Goal: Task Accomplishment & Management: Use online tool/utility

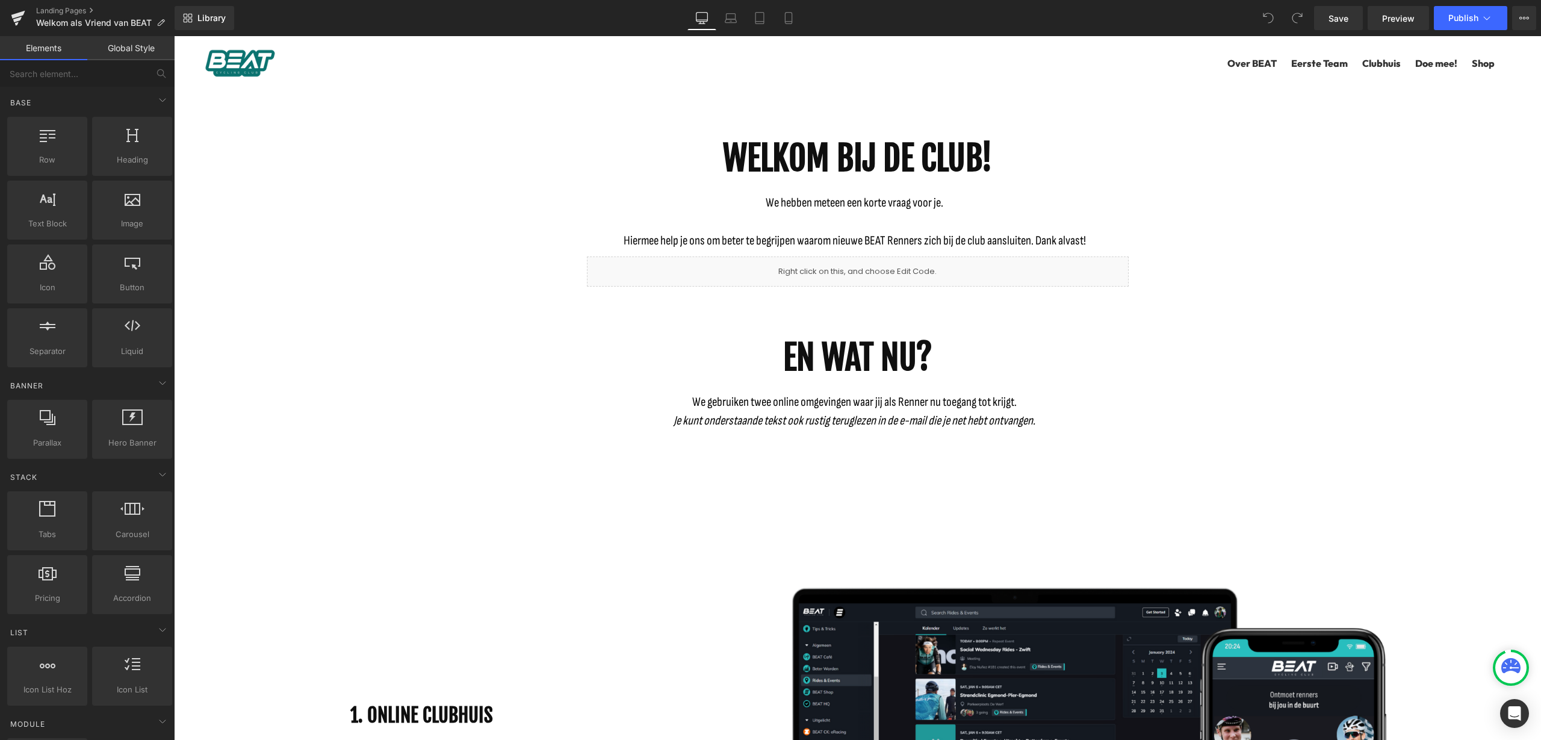
click at [887, 178] on b "WELKOM BIJ DE CLUB!" at bounding box center [858, 158] width 270 height 42
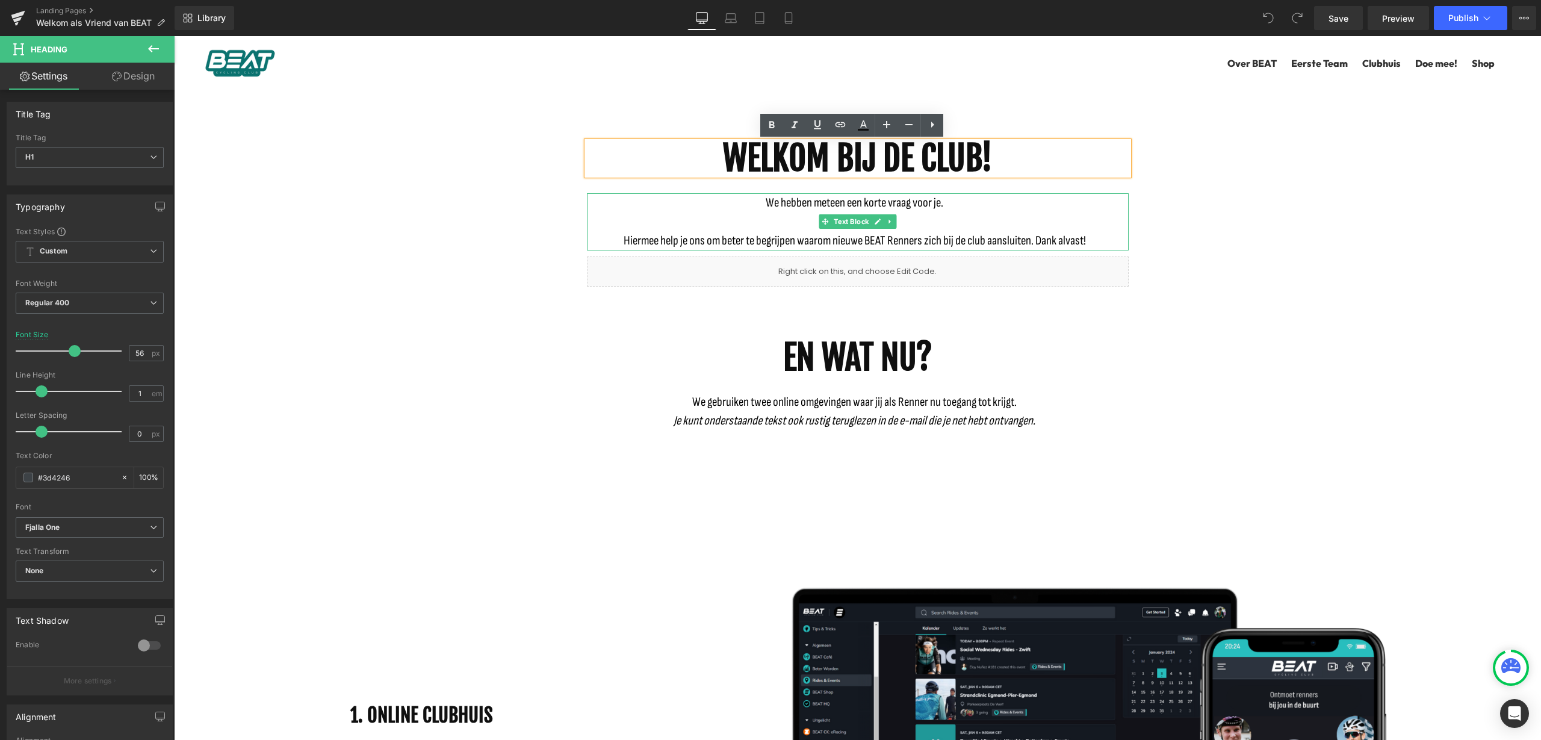
click at [775, 205] on p "We hebben meteen een korte vraag voor je." at bounding box center [855, 202] width 536 height 19
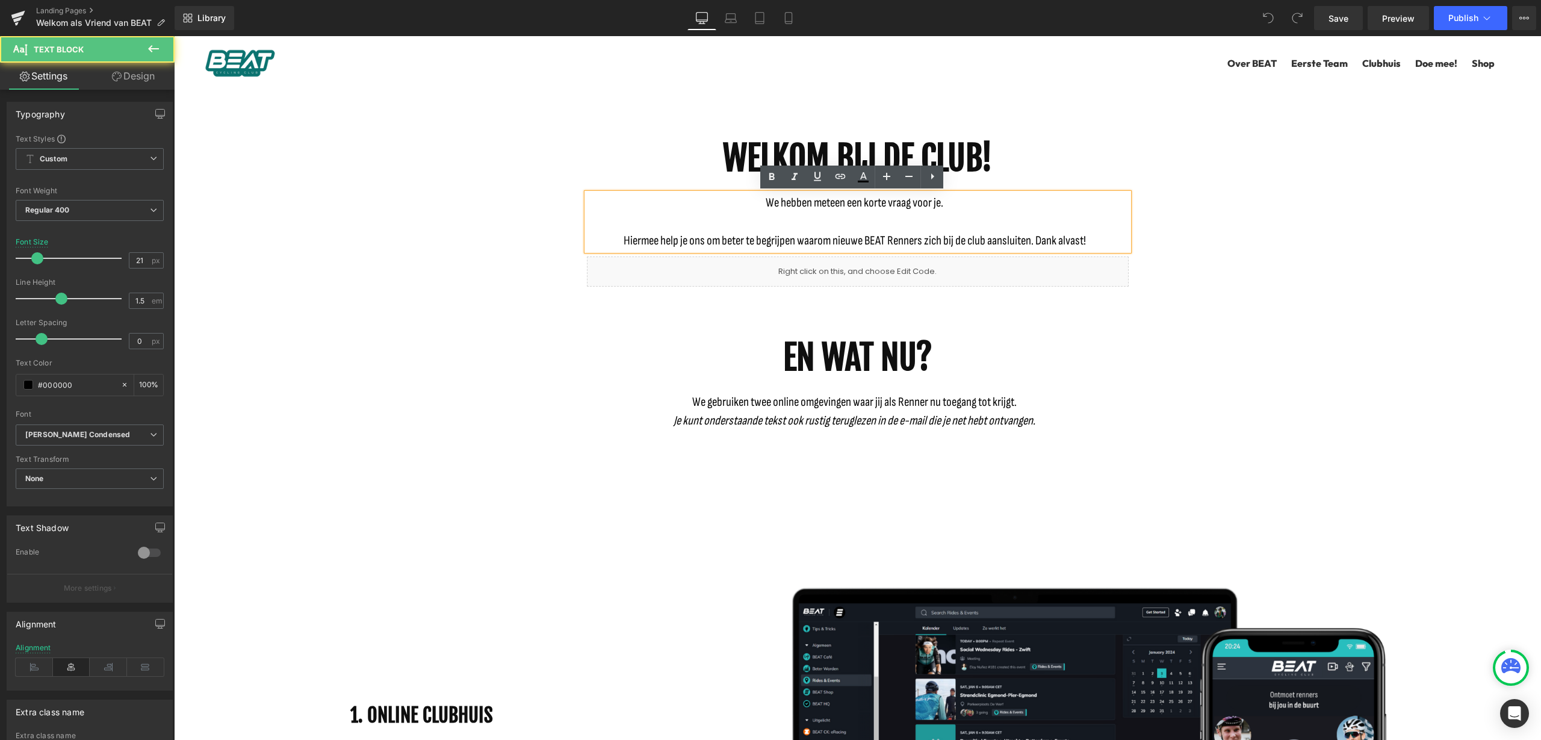
drag, startPoint x: 901, startPoint y: 244, endPoint x: 910, endPoint y: 243, distance: 9.1
click at [901, 243] on p "Hiermee help je ons om beter te begrijpen waarom nieuwe BEAT Renners zich bij d…" at bounding box center [855, 240] width 536 height 19
drag, startPoint x: 1094, startPoint y: 235, endPoint x: 862, endPoint y: 241, distance: 232.5
click at [862, 241] on p "Hiermee help je ons om beter te begrijpen waarom nieuwe BEAT Renners zich bij d…" at bounding box center [855, 240] width 536 height 19
click at [906, 232] on p "Hiermee help je ons om beter te begrijpen waarom nieuwe BEAT Renners zich bij d…" at bounding box center [855, 240] width 536 height 19
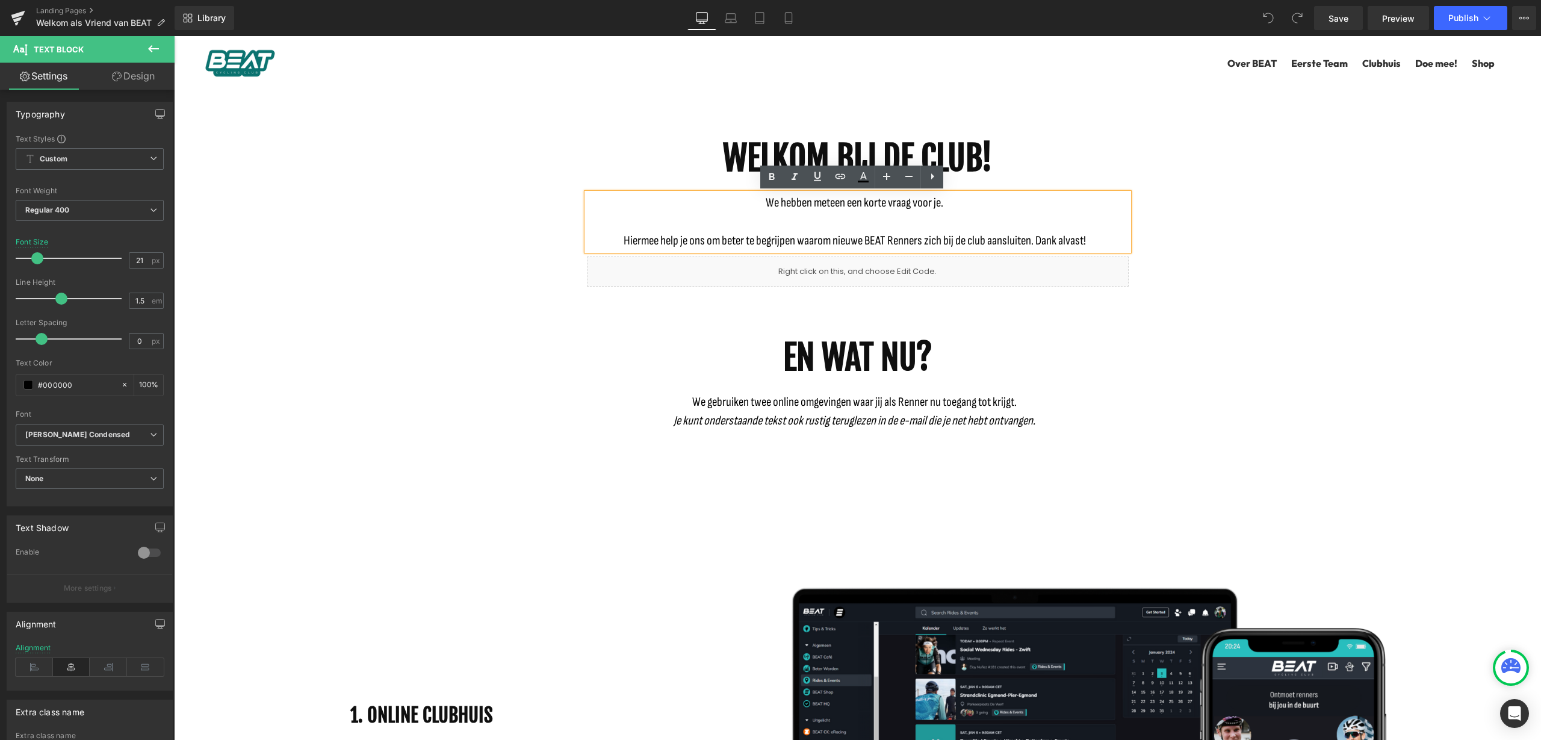
click at [871, 239] on p "Hiermee help je ons om beter te begrijpen waarom nieuwe BEAT Renners zich bij d…" at bounding box center [855, 240] width 536 height 19
click at [906, 241] on p "Hiermee help je ons om beter te begrijpen waarom nieuwe vrienden [PERSON_NAME] …" at bounding box center [855, 240] width 536 height 19
click at [942, 277] on div "Liquid" at bounding box center [858, 272] width 542 height 30
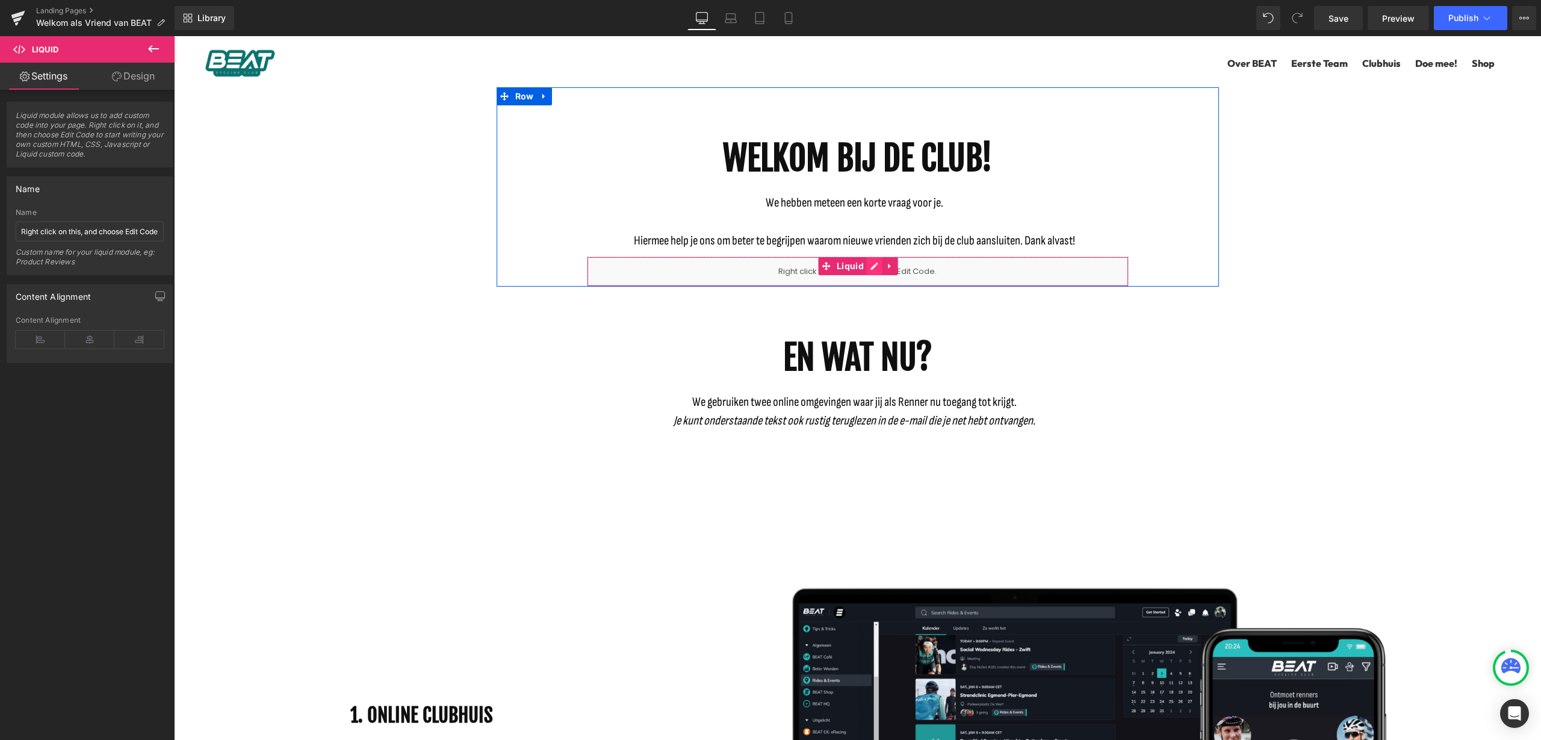
click at [871, 269] on div "Liquid" at bounding box center [858, 272] width 542 height 30
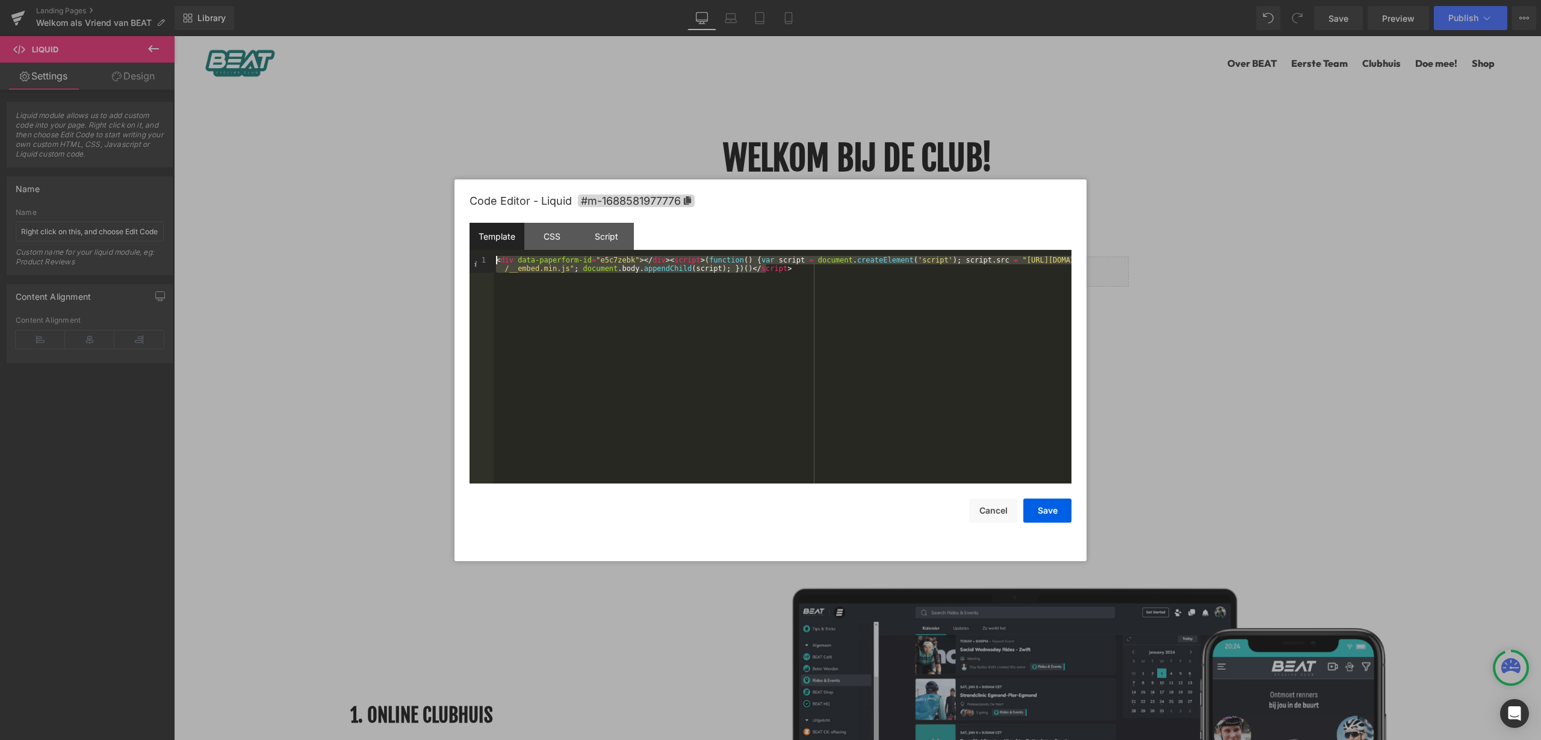
drag, startPoint x: 796, startPoint y: 273, endPoint x: 370, endPoint y: 247, distance: 427.1
click at [370, 247] on body "You are previewing how the will restyle your page. You can not edit Elements in…" at bounding box center [770, 370] width 1541 height 740
click at [1055, 509] on button "Save" at bounding box center [1048, 511] width 48 height 24
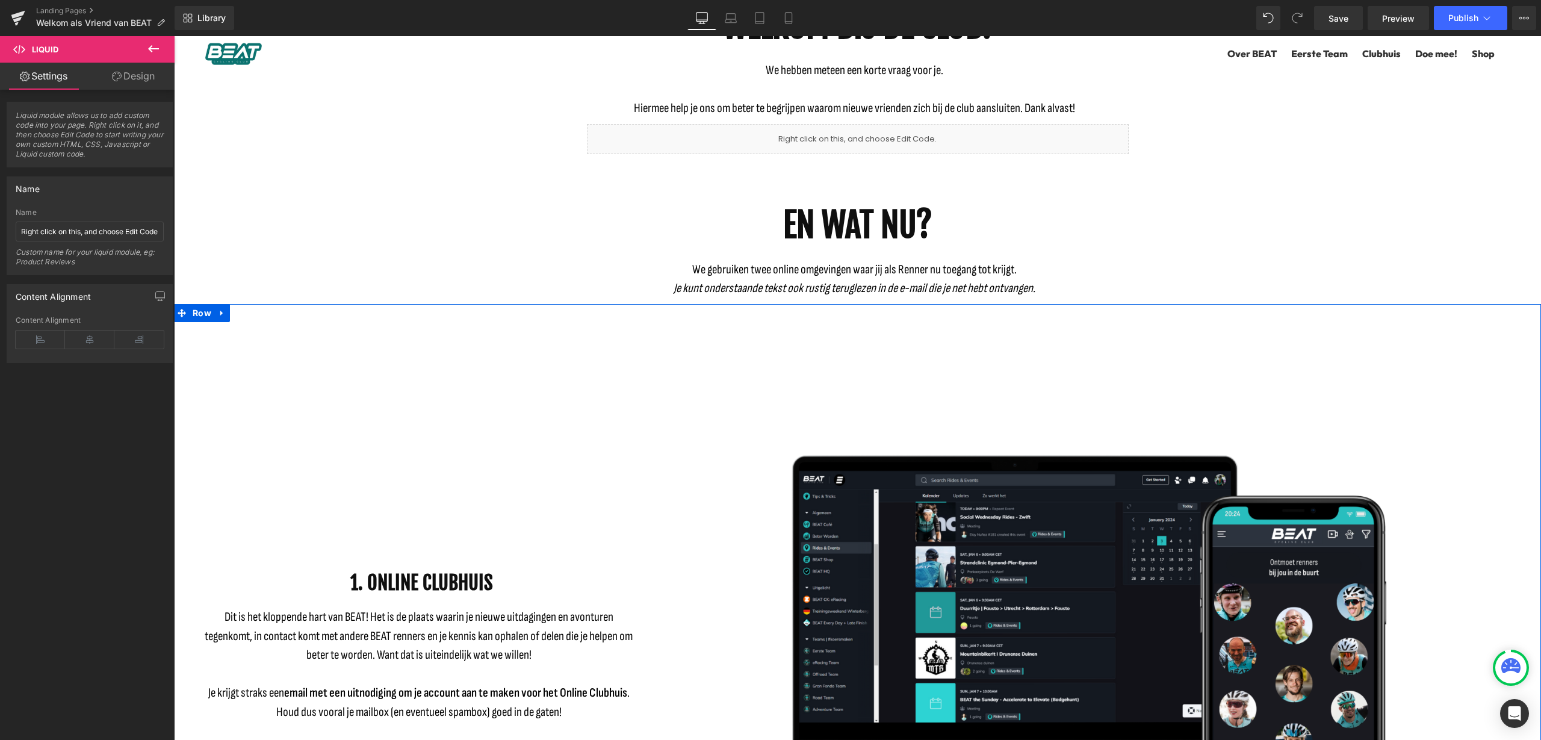
scroll to position [151, 0]
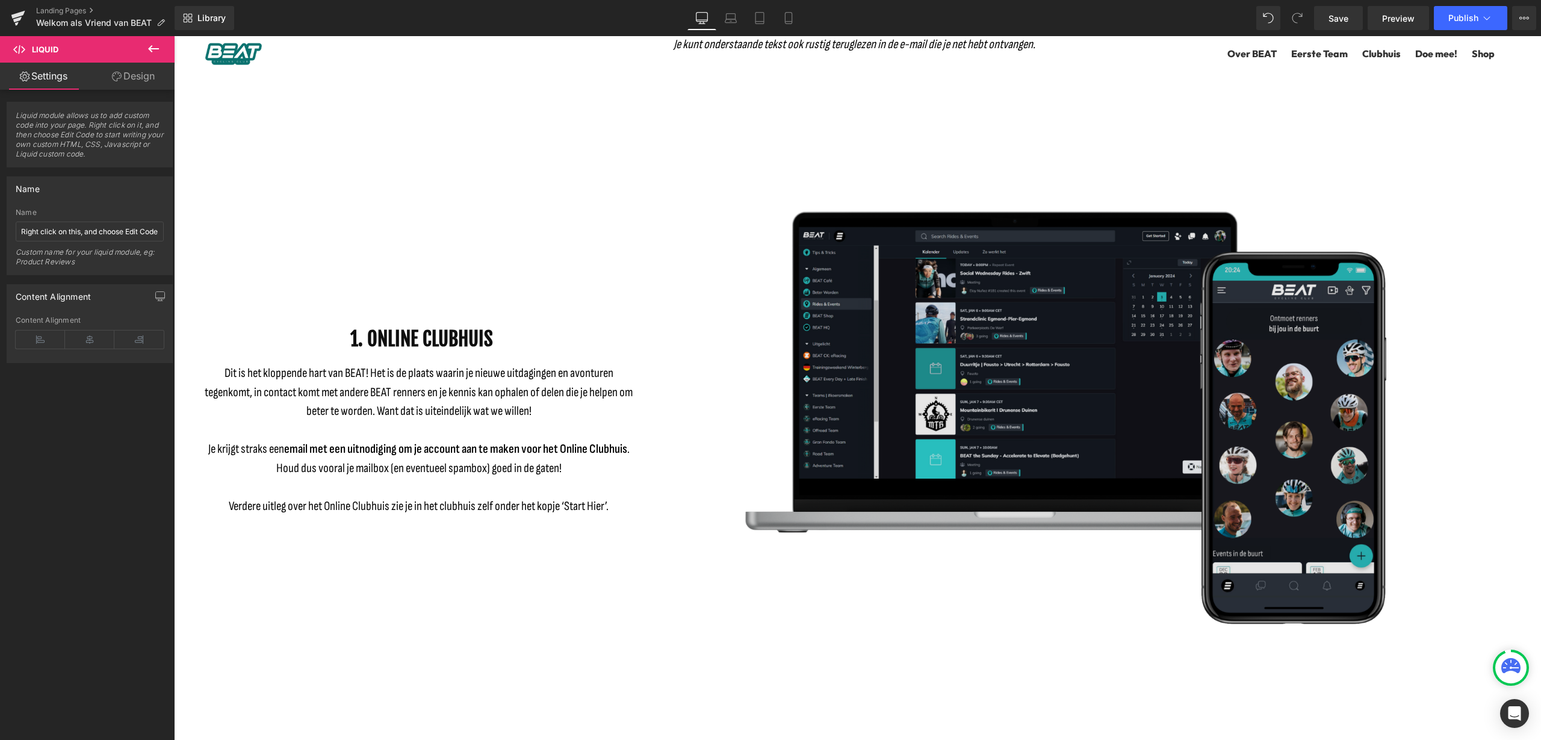
click at [478, 349] on b "1. ONLINE CLUBHUIS" at bounding box center [421, 339] width 143 height 24
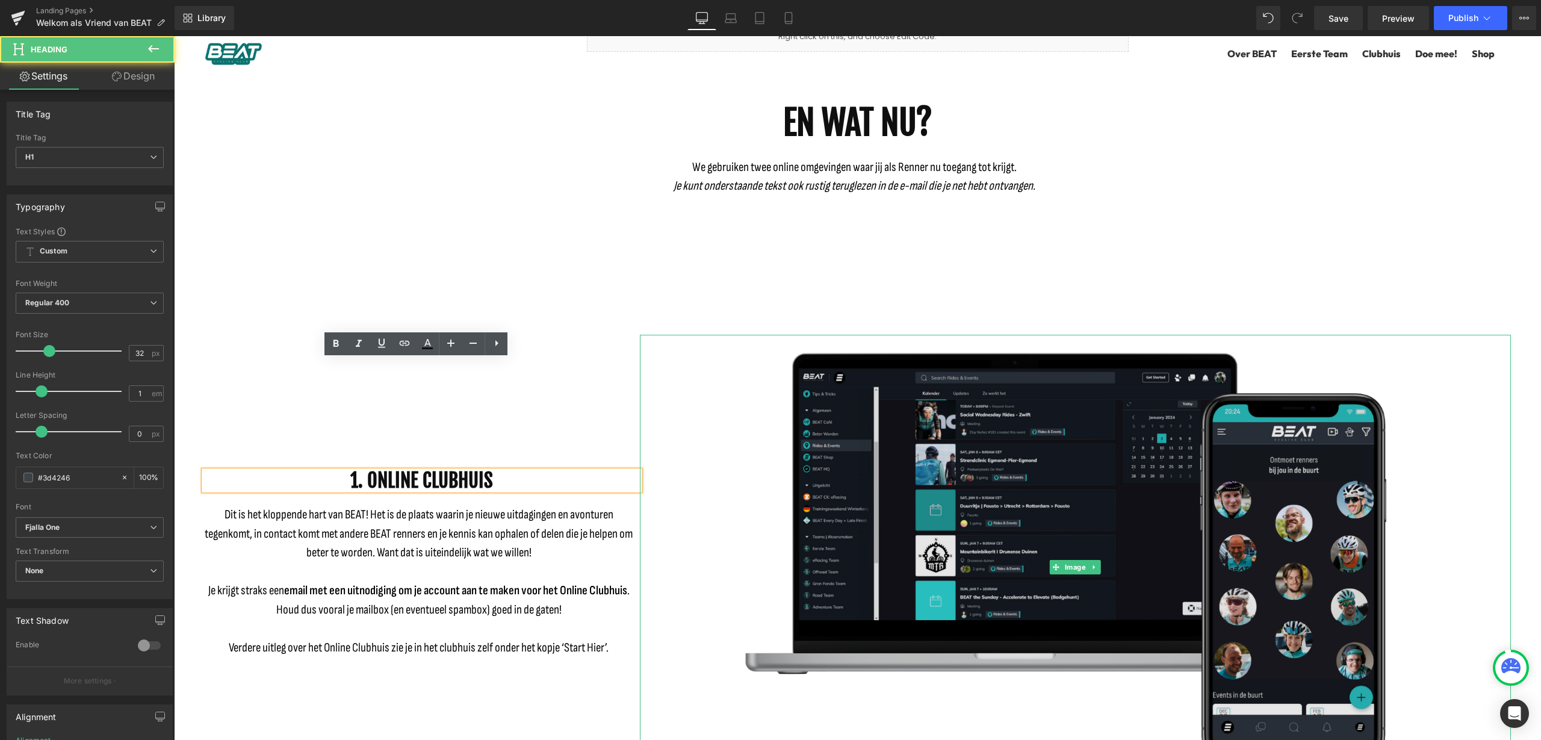
scroll to position [226, 0]
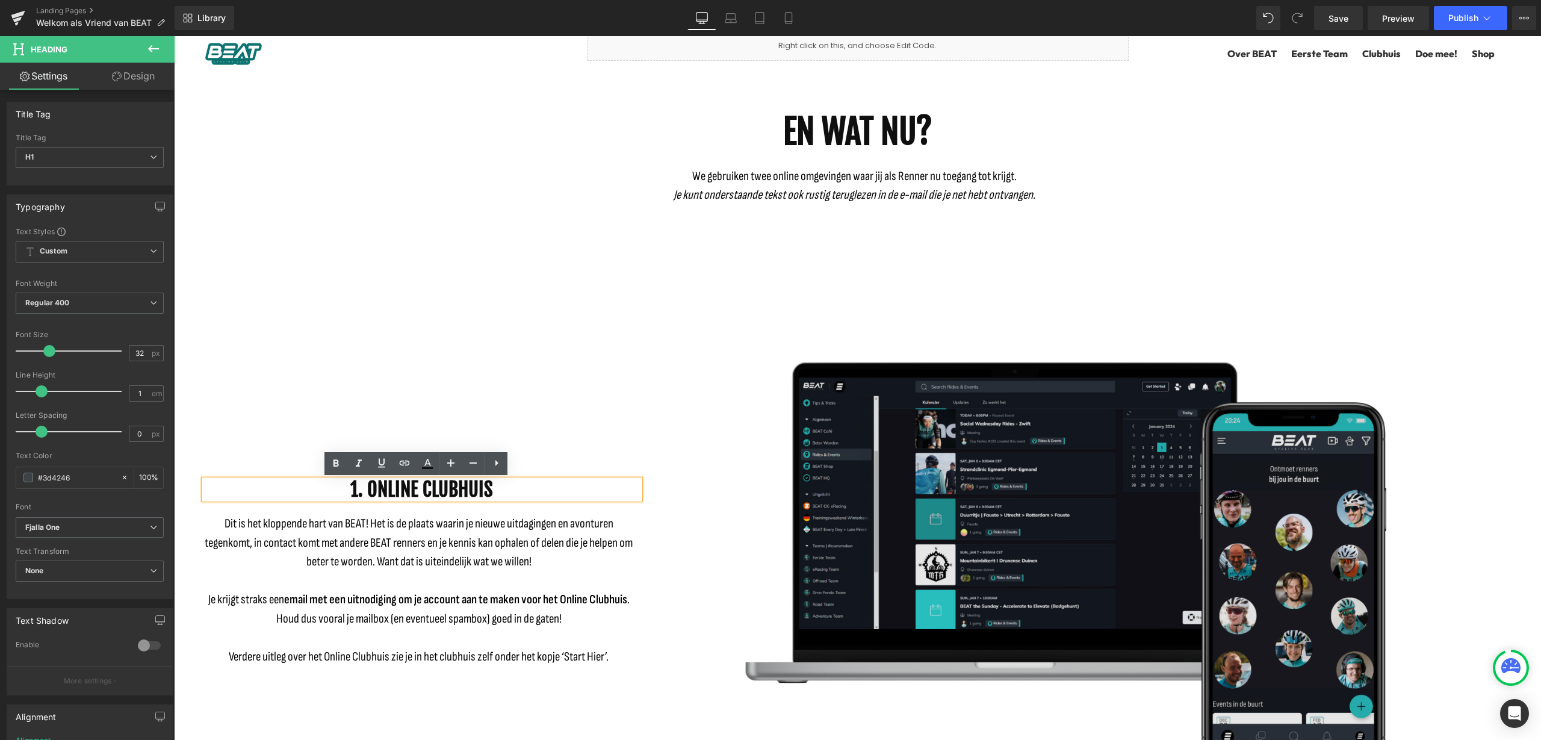
click at [1045, 457] on img at bounding box center [1075, 576] width 697 height 465
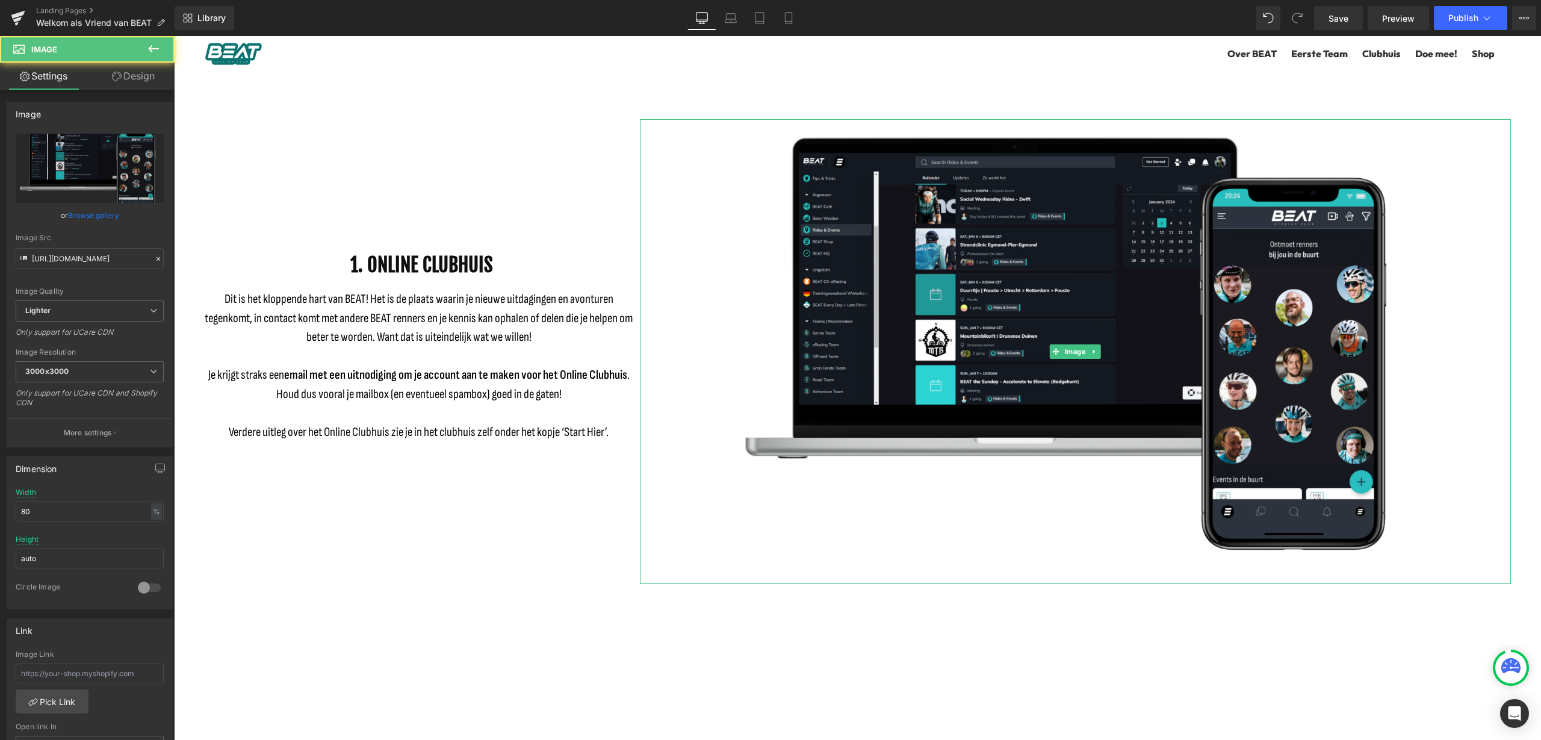
scroll to position [452, 0]
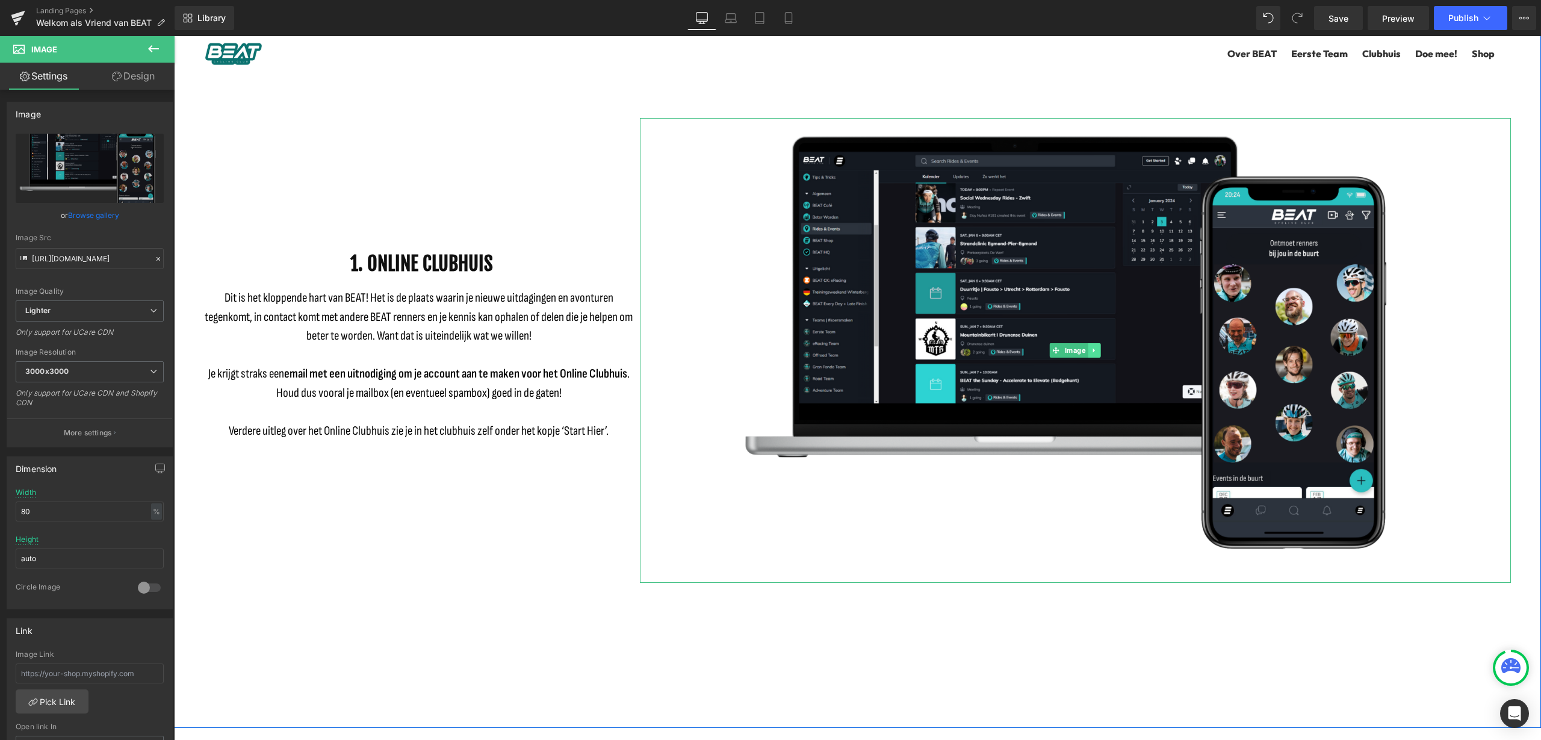
click at [1092, 351] on icon at bounding box center [1095, 350] width 7 height 7
click at [1099, 352] on link at bounding box center [1101, 350] width 13 height 14
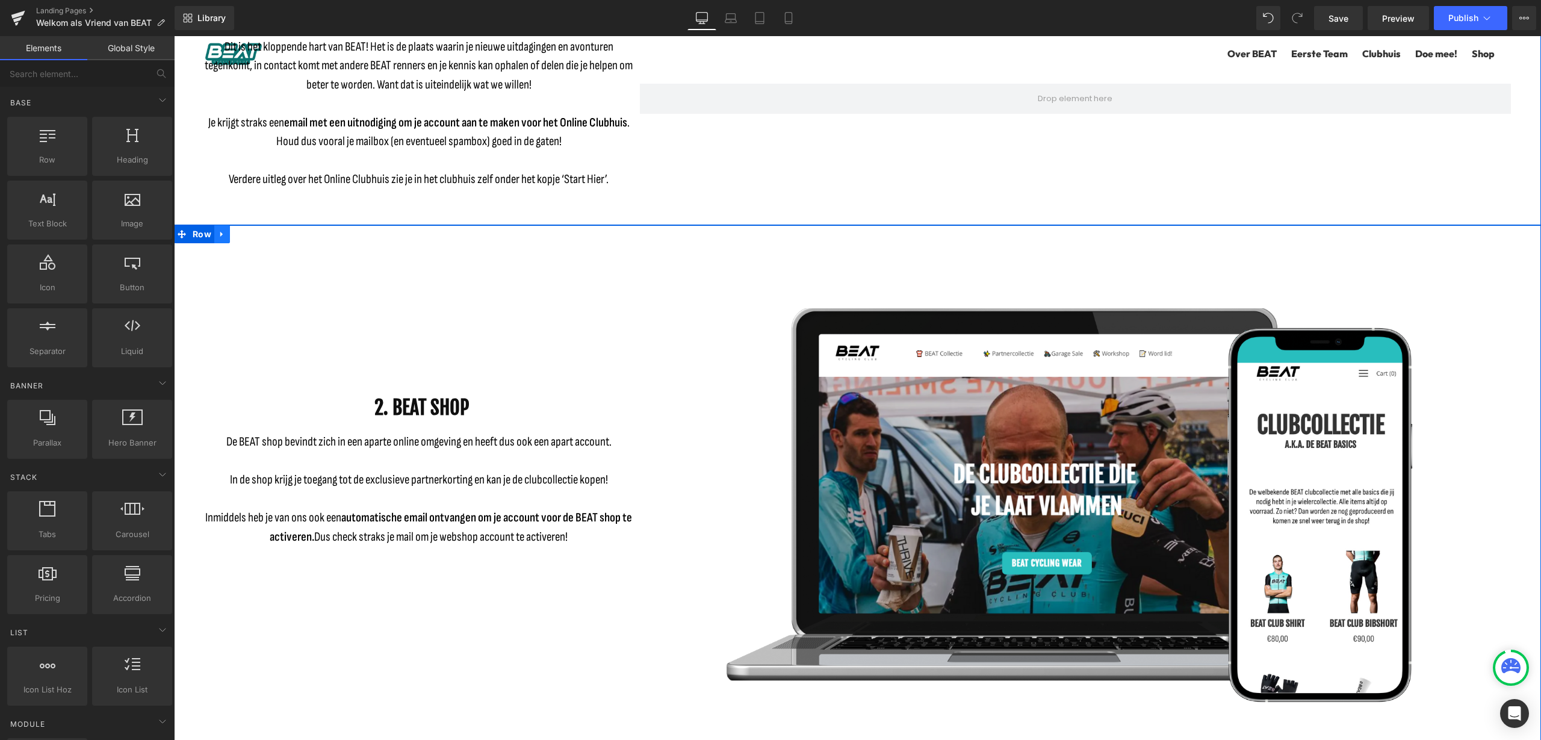
click at [220, 234] on icon at bounding box center [221, 233] width 2 height 5
click at [249, 235] on icon at bounding box center [253, 234] width 8 height 8
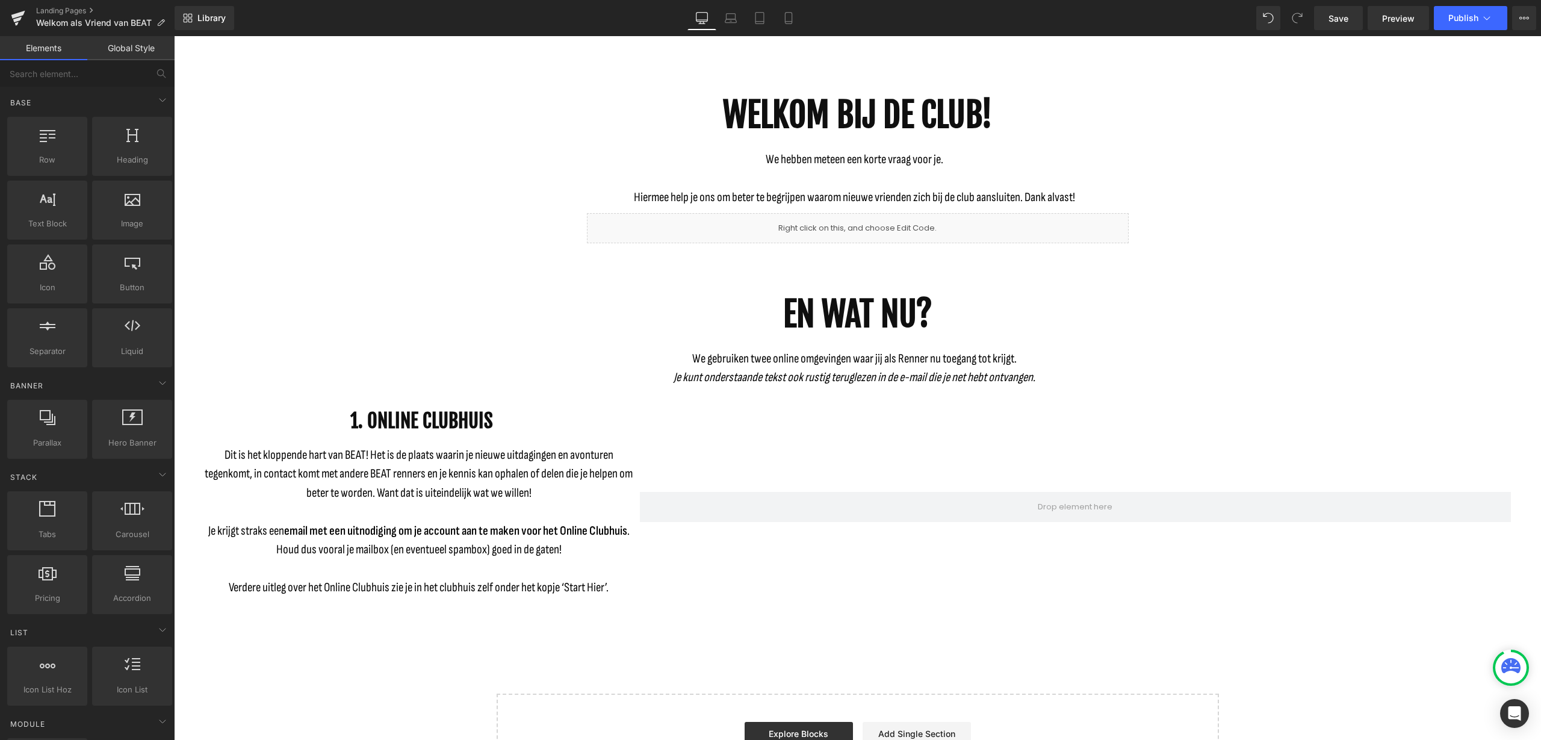
scroll to position [43, 0]
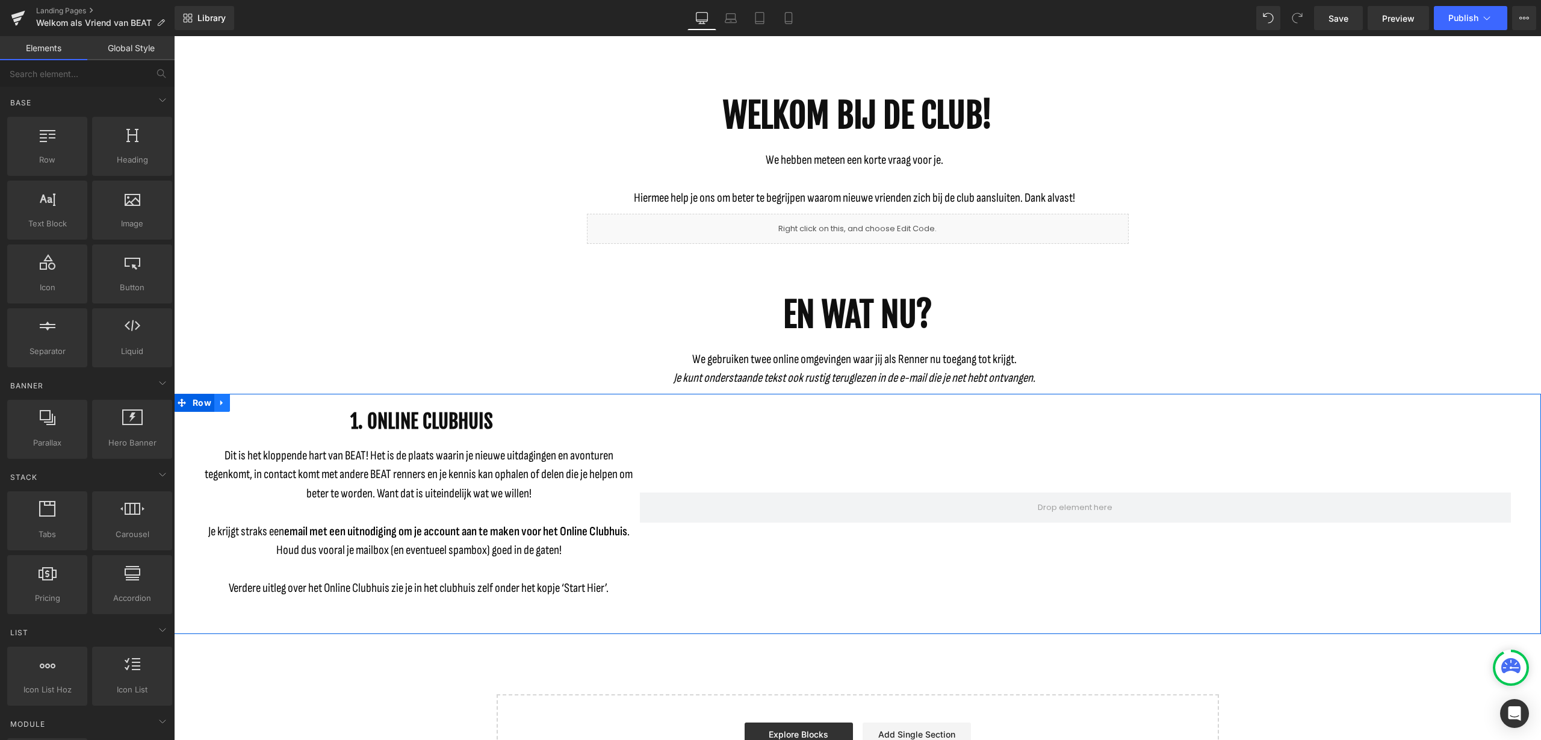
click at [221, 408] on link at bounding box center [222, 403] width 16 height 18
click at [246, 401] on link at bounding box center [254, 403] width 16 height 18
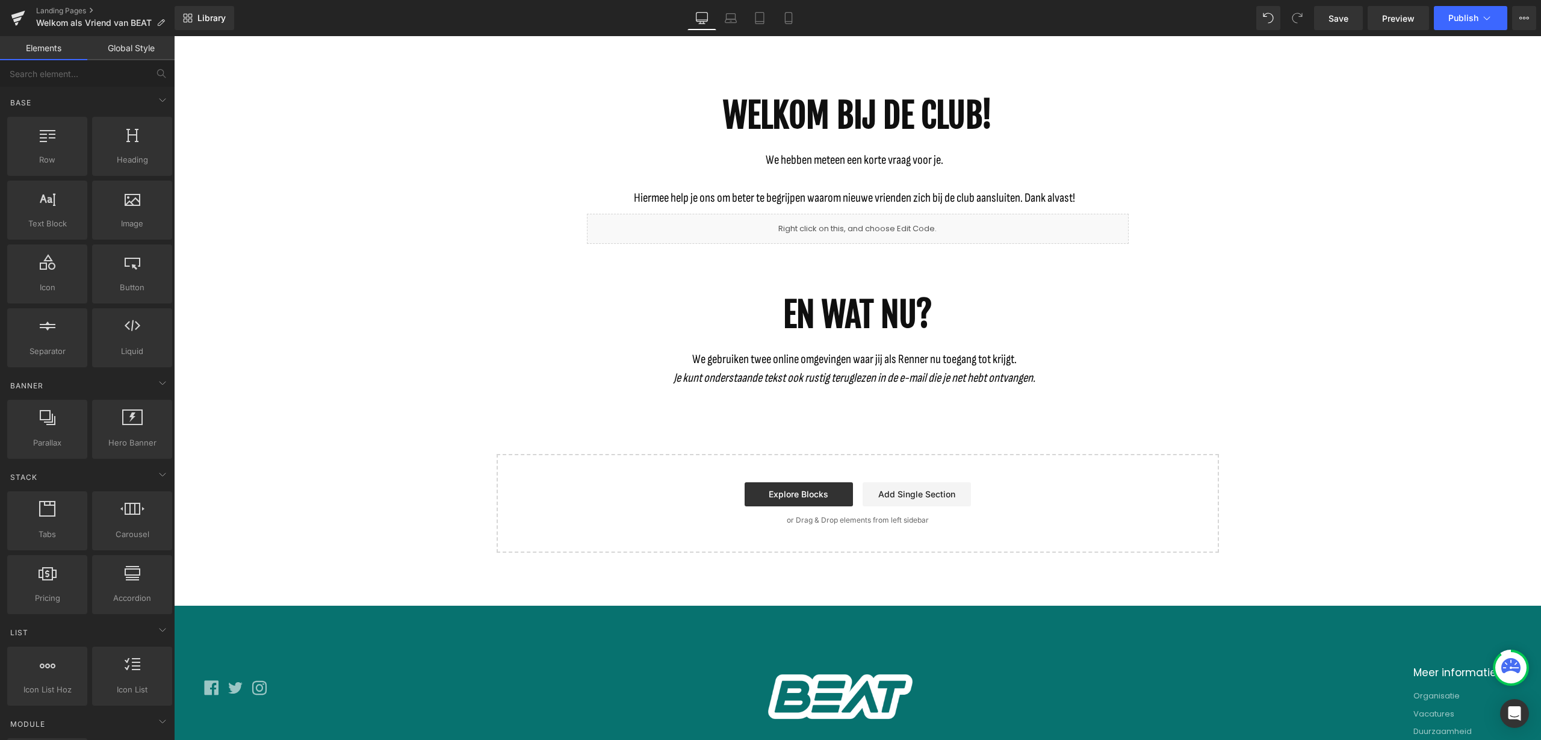
scroll to position [0, 0]
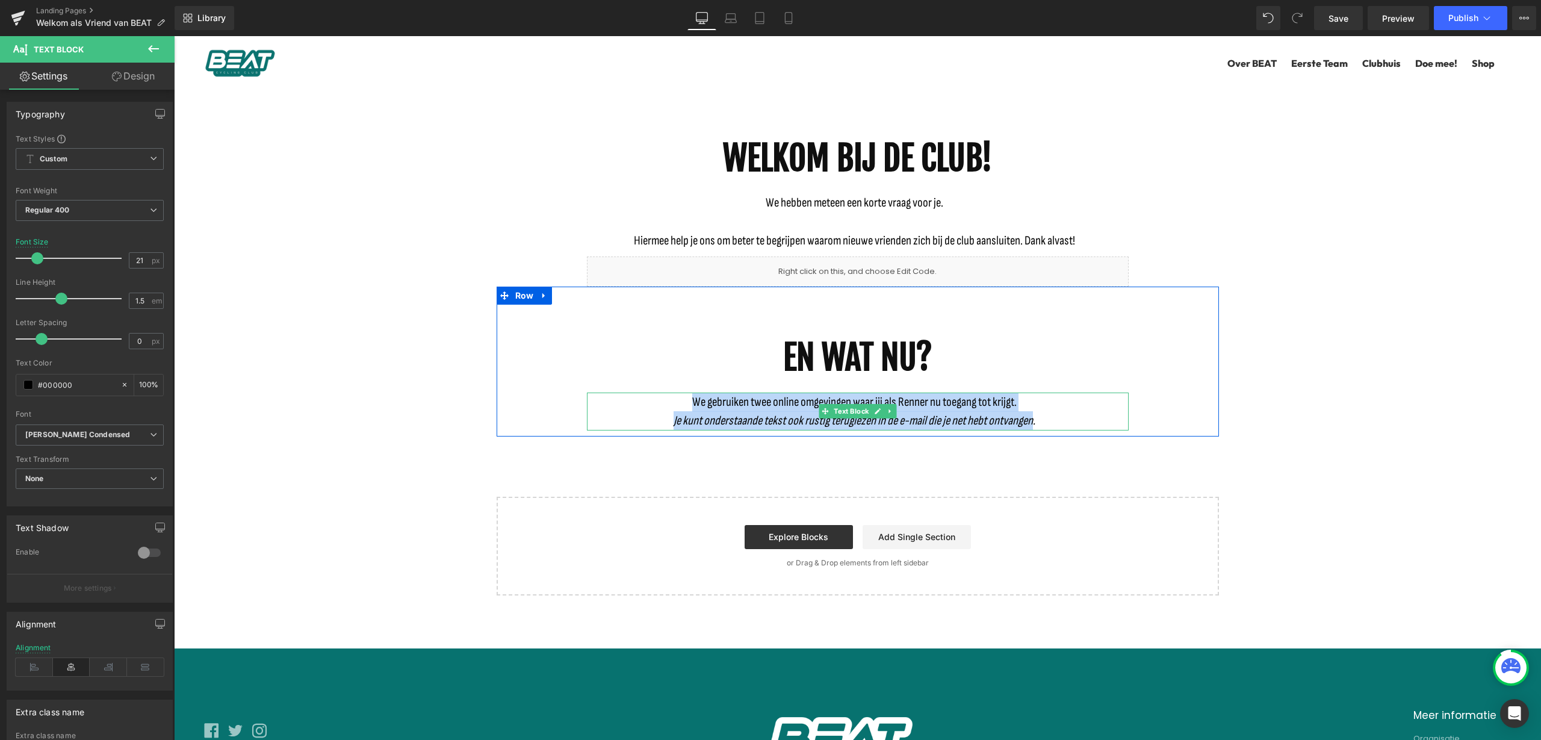
drag, startPoint x: 1031, startPoint y: 421, endPoint x: 686, endPoint y: 401, distance: 345.6
click at [686, 401] on div "We gebruiken twee online omgevingen waar jij als Renner nu toegang tot krijgt. …" at bounding box center [858, 412] width 542 height 38
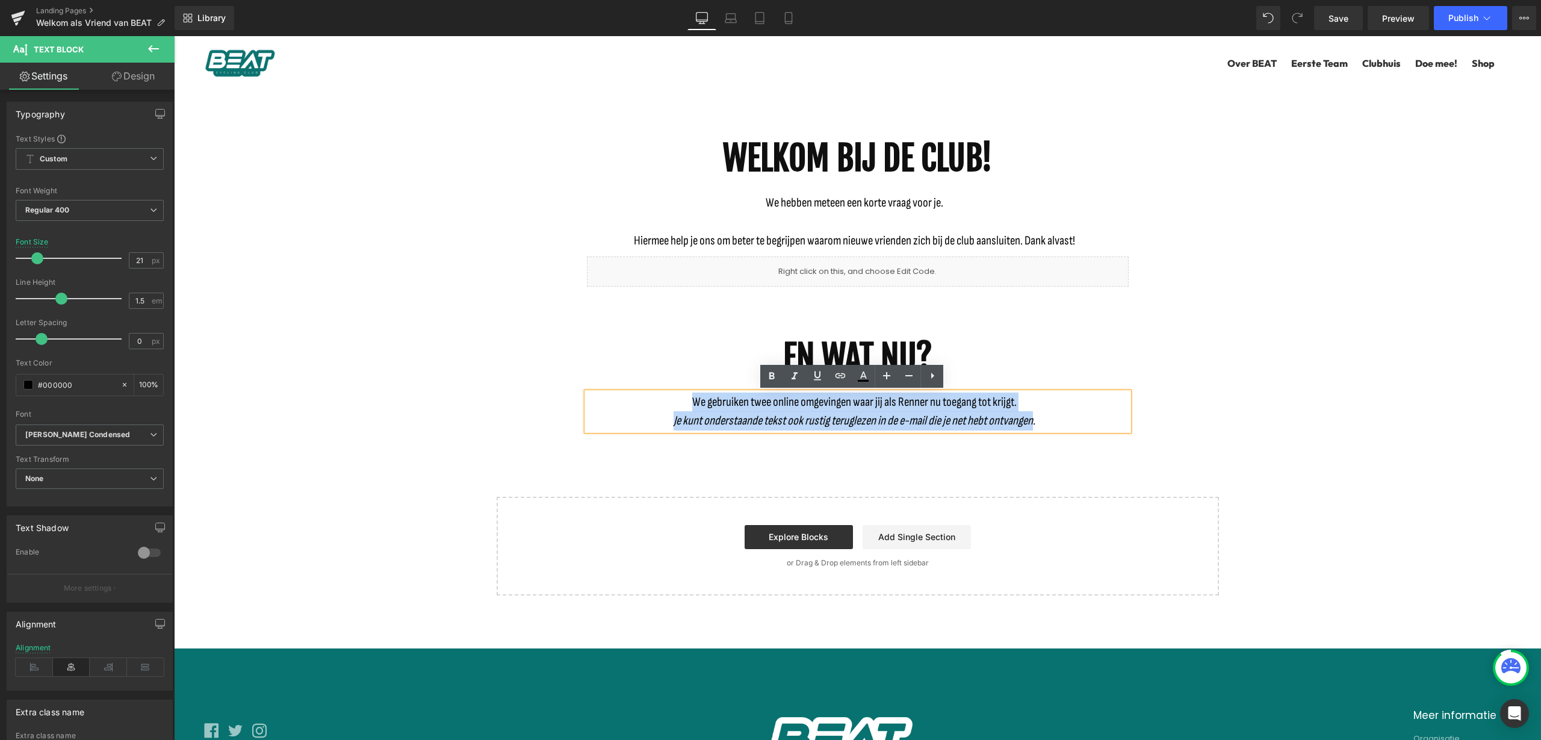
scroll to position [220, 0]
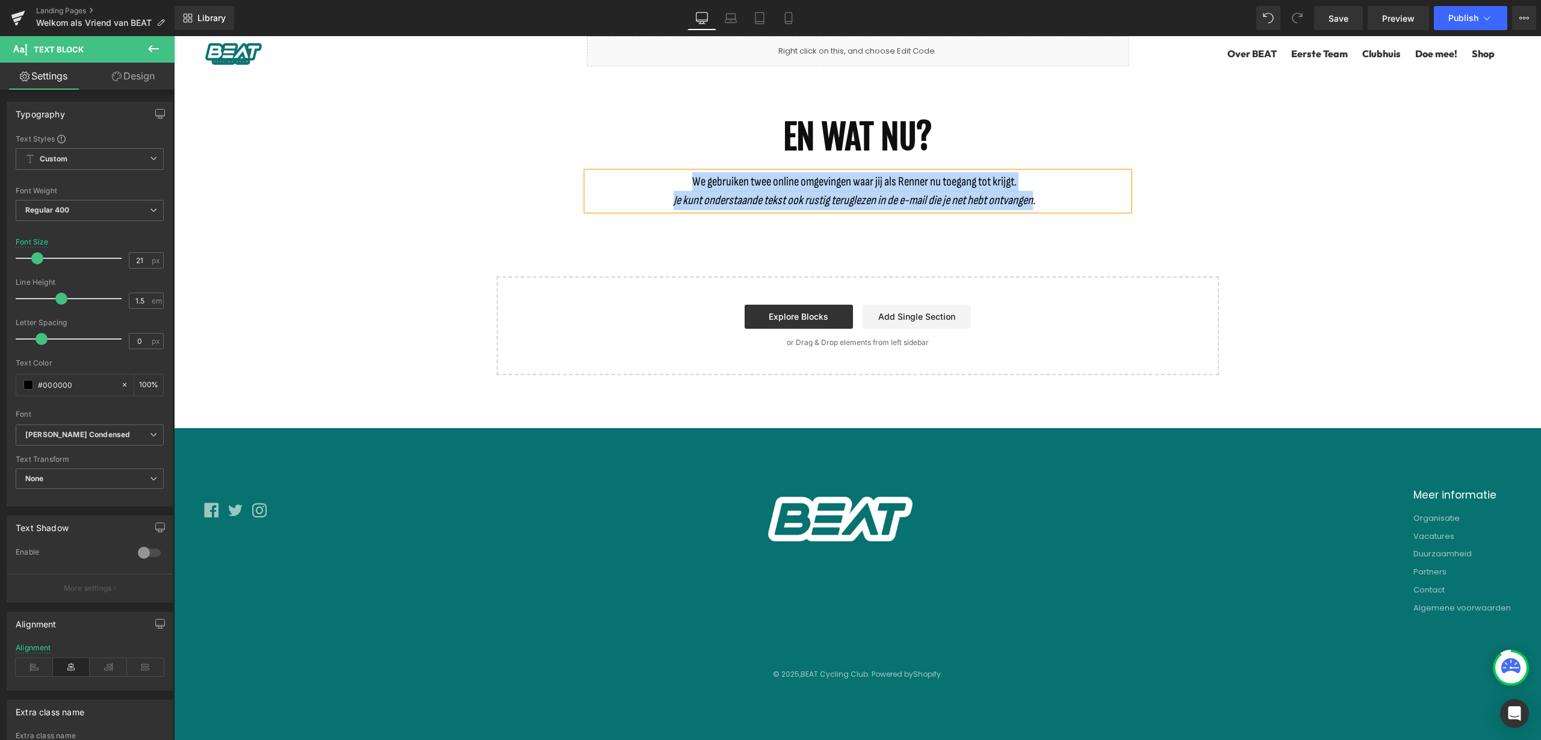
click at [957, 191] on p "Je kunt onderstaande tekst ook rustig teruglezen in de e-mail die je net hebt o…" at bounding box center [855, 200] width 536 height 19
drag, startPoint x: 1063, startPoint y: 201, endPoint x: 687, endPoint y: 187, distance: 376.6
click at [687, 187] on div "We gebruiken twee online omgevingen waar jij als Renner nu toegang tot krijgt. …" at bounding box center [858, 191] width 542 height 38
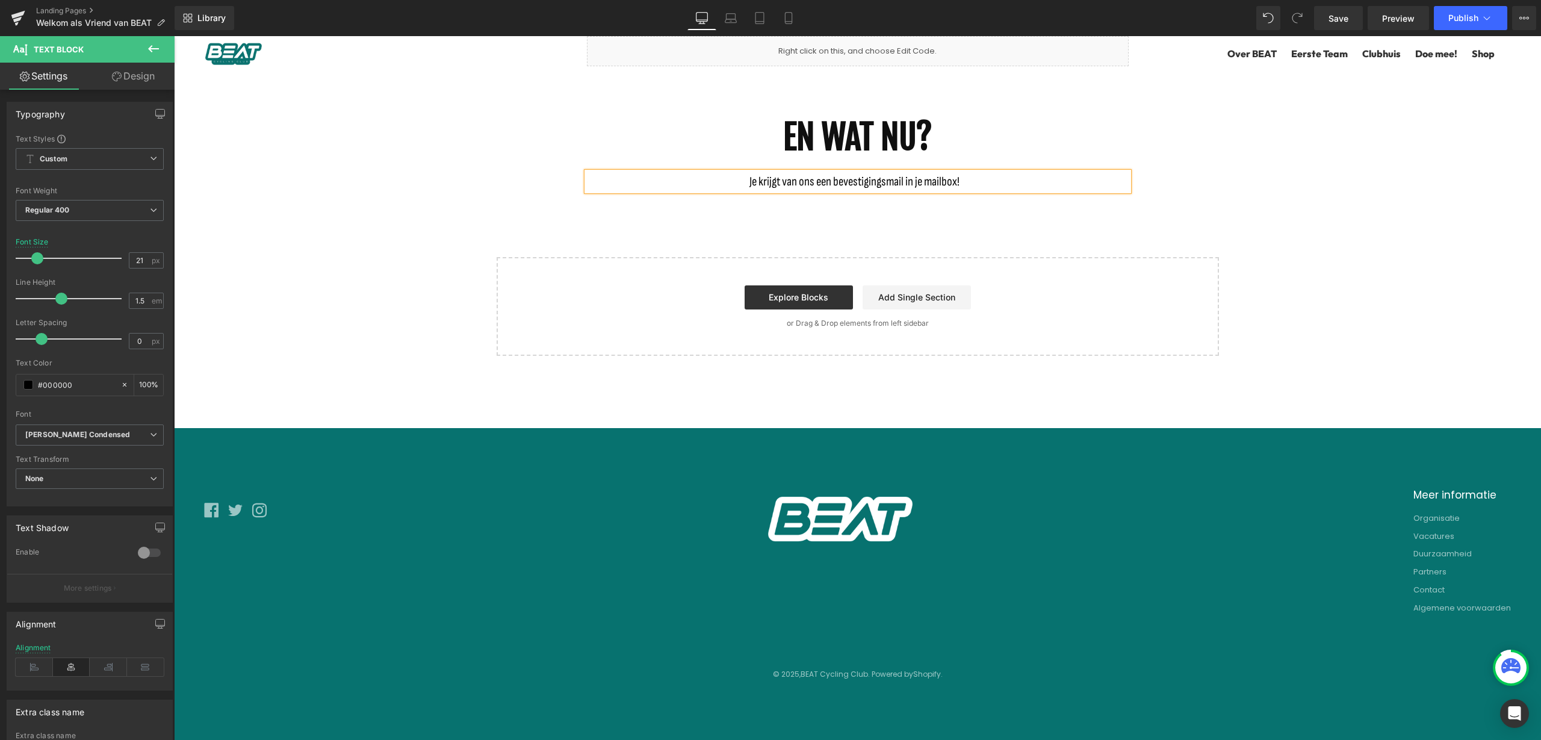
click at [1402, 288] on div "WELKOM BIJ DE CLUB! Heading We hebben meteen een korte vraag voor je. Hiermee h…" at bounding box center [857, 111] width 1367 height 489
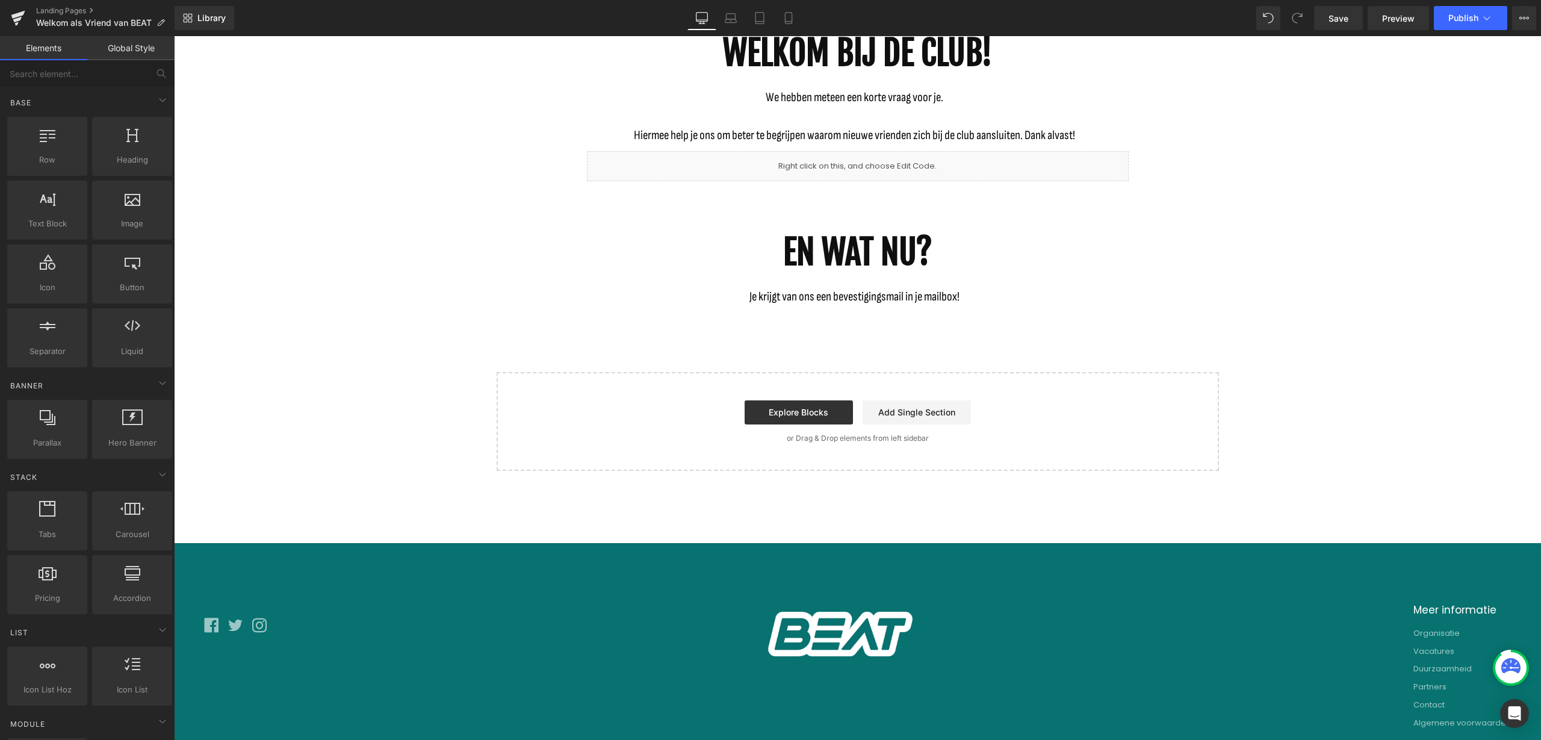
scroll to position [0, 0]
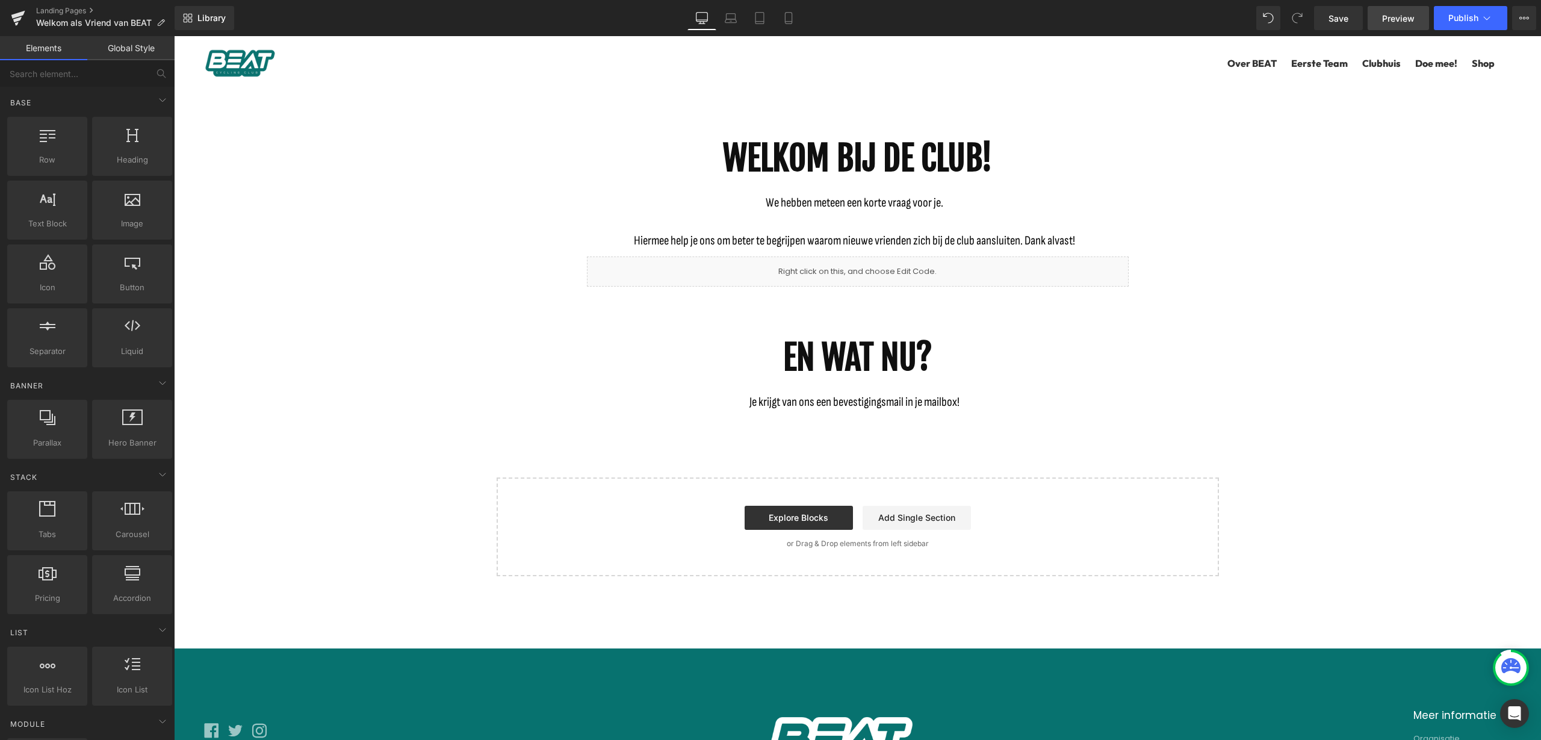
click at [1399, 17] on span "Preview" at bounding box center [1399, 18] width 33 height 13
drag, startPoint x: 1343, startPoint y: 18, endPoint x: 1166, endPoint y: 19, distance: 177.6
click at [1343, 18] on span "Save" at bounding box center [1339, 18] width 20 height 13
click at [1396, 21] on span "Preview" at bounding box center [1399, 18] width 33 height 13
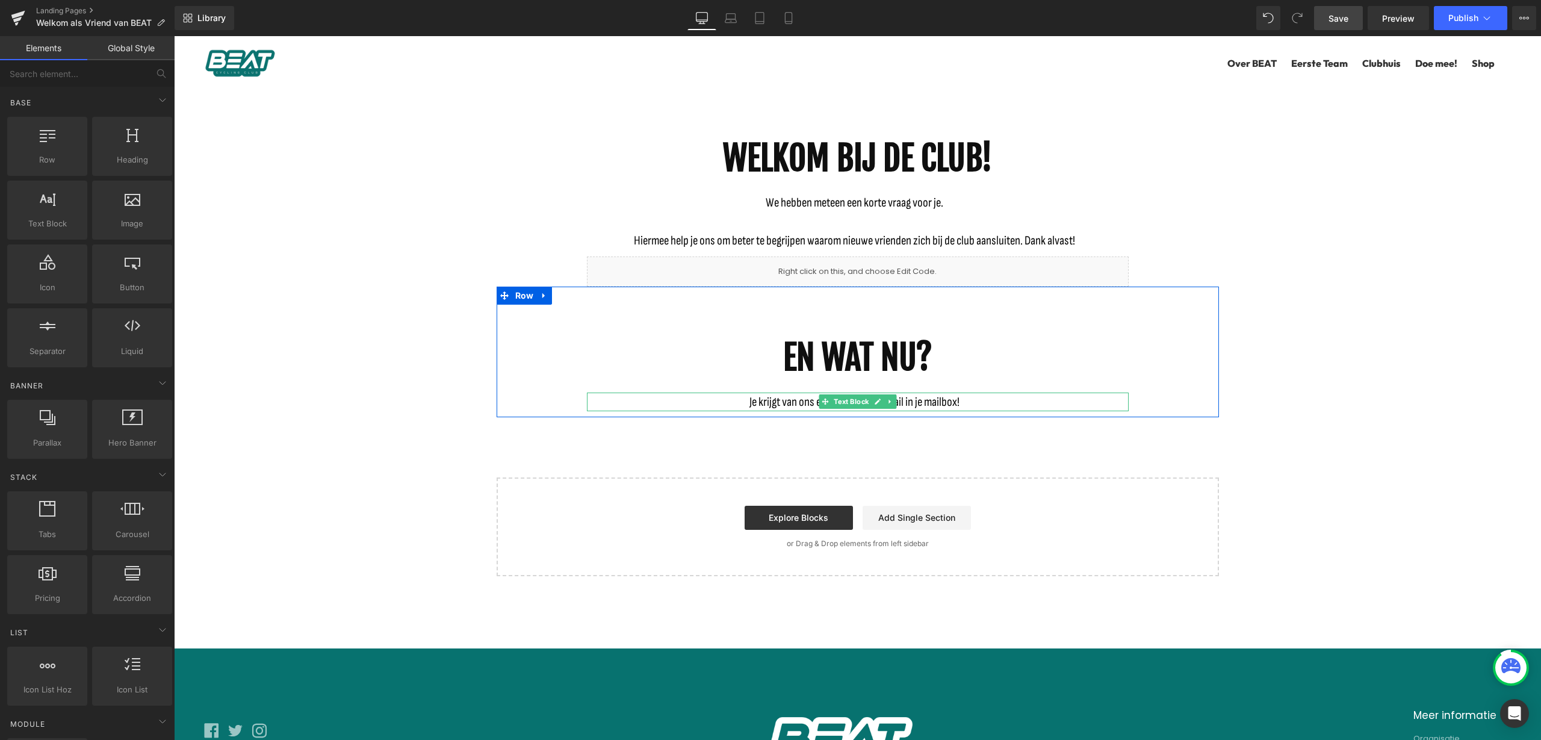
click at [903, 399] on p "Je krijgt van ons een bevestigingsmail in je mailbox!" at bounding box center [855, 402] width 536 height 19
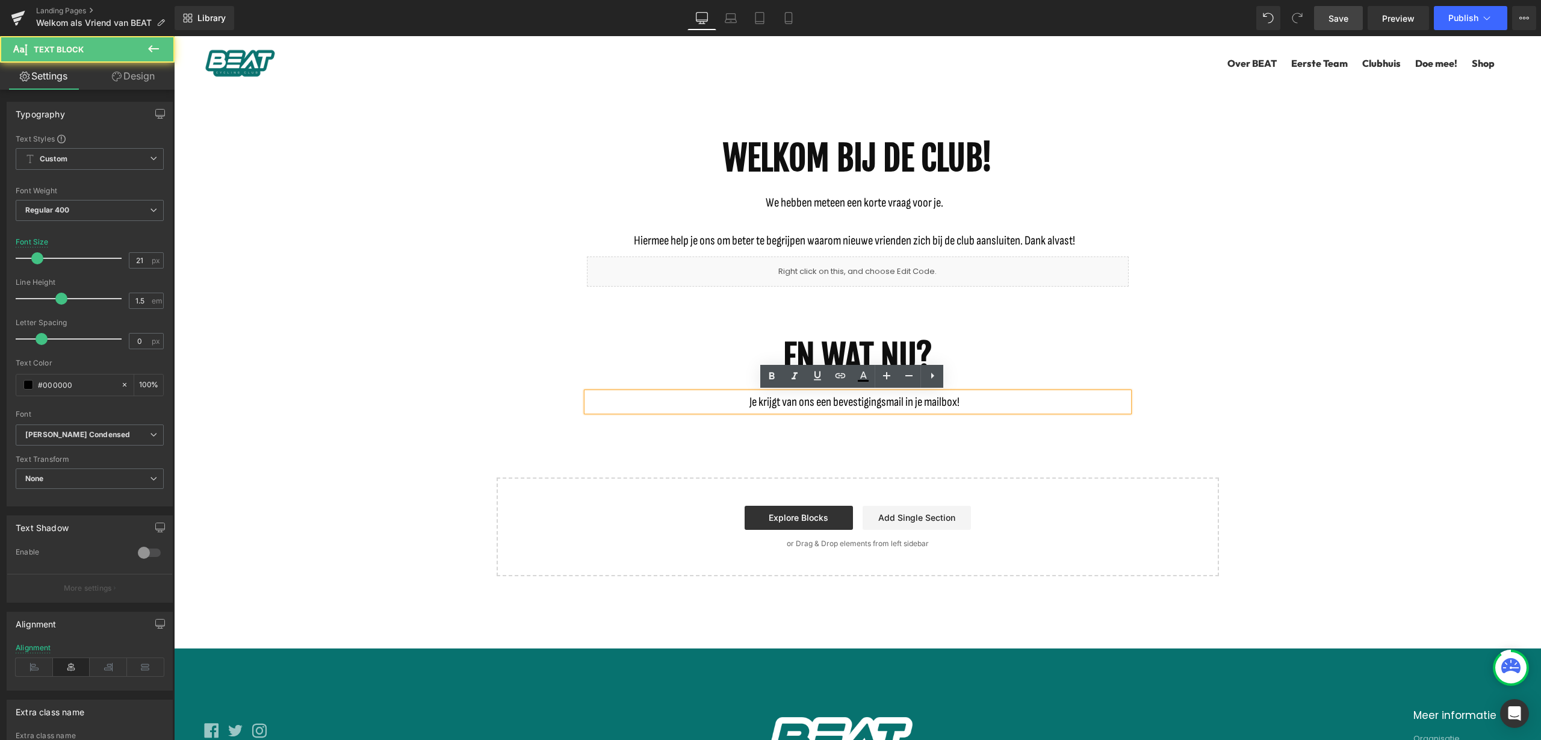
click at [997, 402] on p "Je krijgt van ons een bevestigingsmail in je mailbox!" at bounding box center [855, 402] width 536 height 19
click at [806, 513] on link "Explore Blocks" at bounding box center [799, 518] width 108 height 24
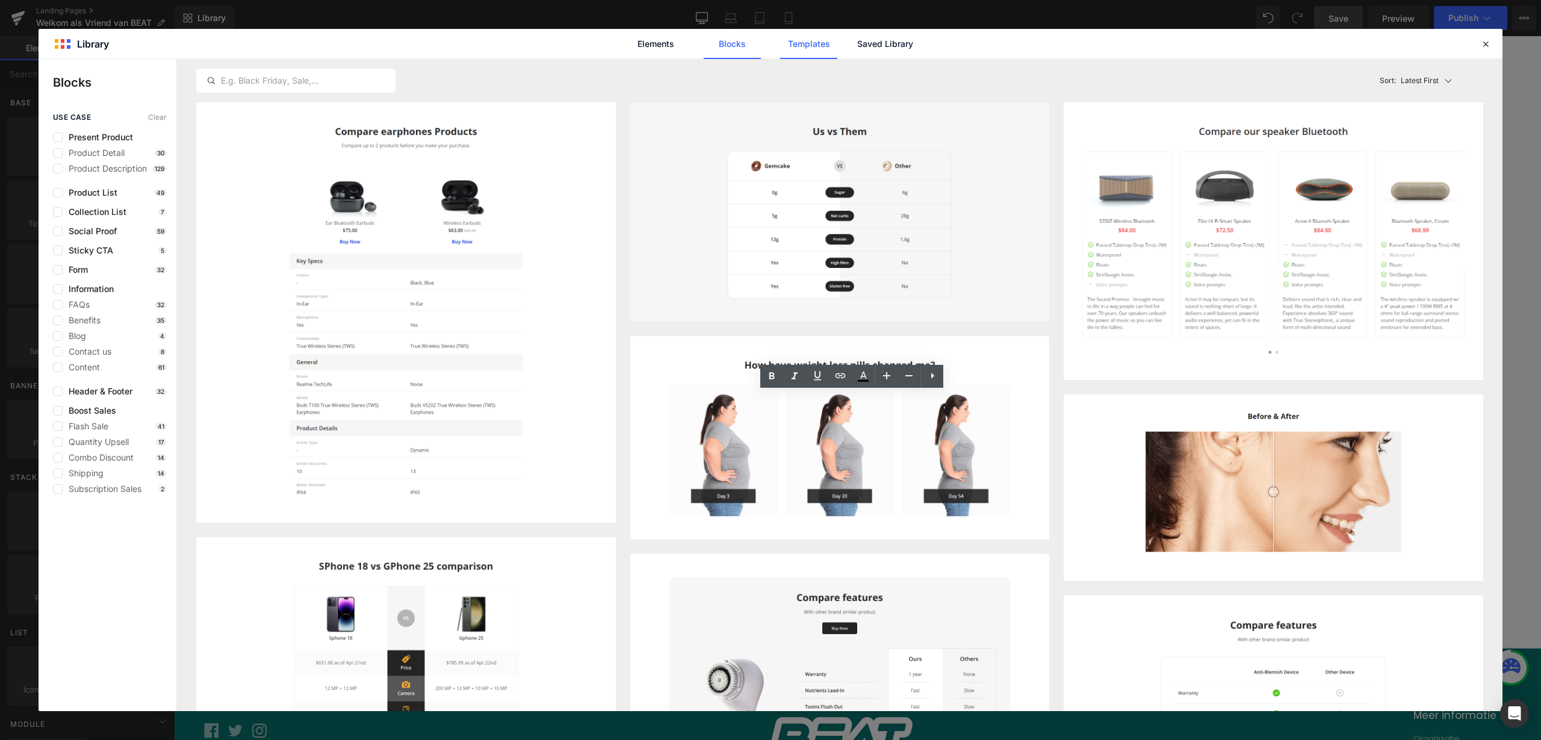
click at [813, 48] on link "Templates" at bounding box center [808, 44] width 57 height 30
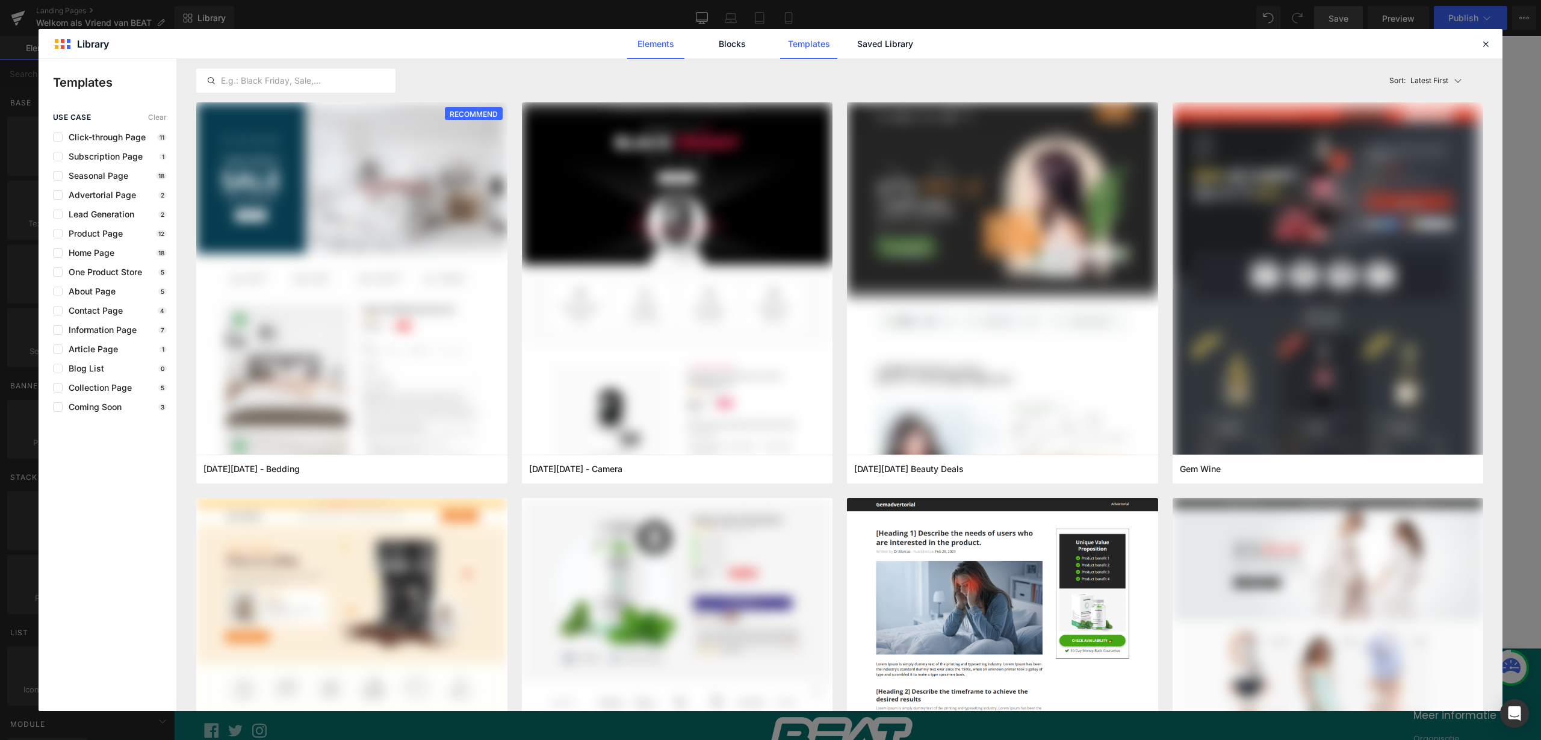
click at [657, 43] on link "Elements" at bounding box center [655, 44] width 57 height 30
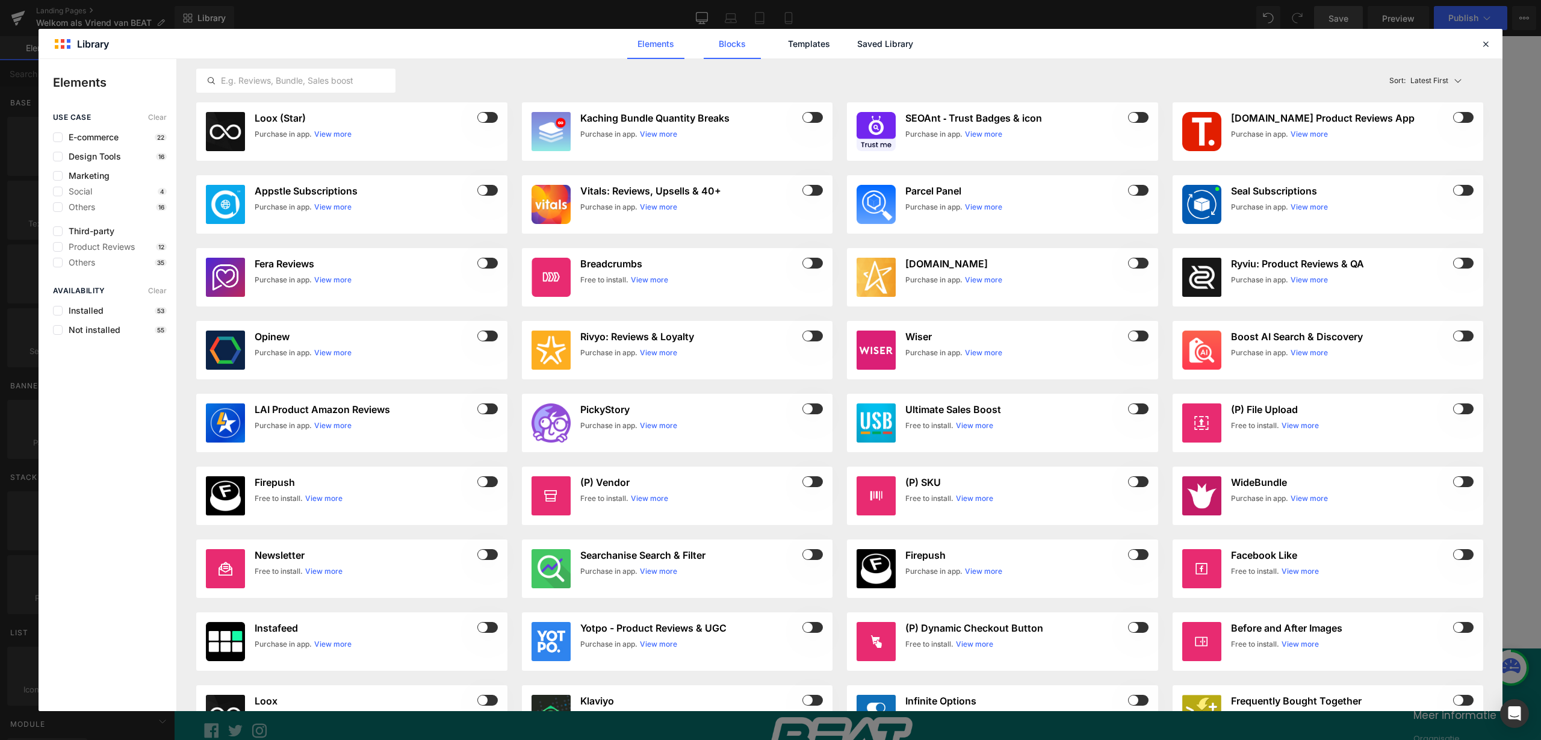
click at [748, 44] on link "Blocks" at bounding box center [732, 44] width 57 height 30
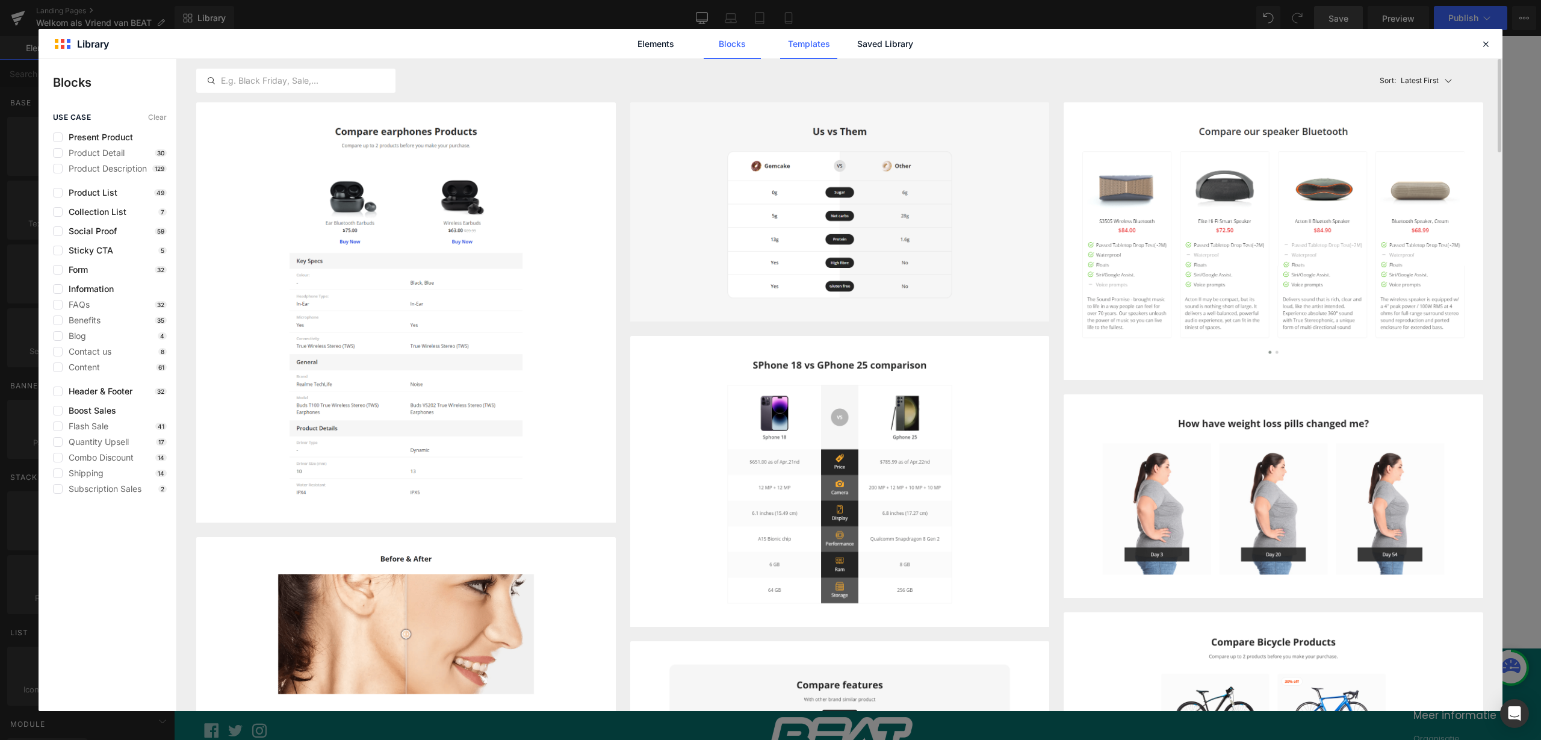
click at [815, 42] on link "Templates" at bounding box center [808, 44] width 57 height 30
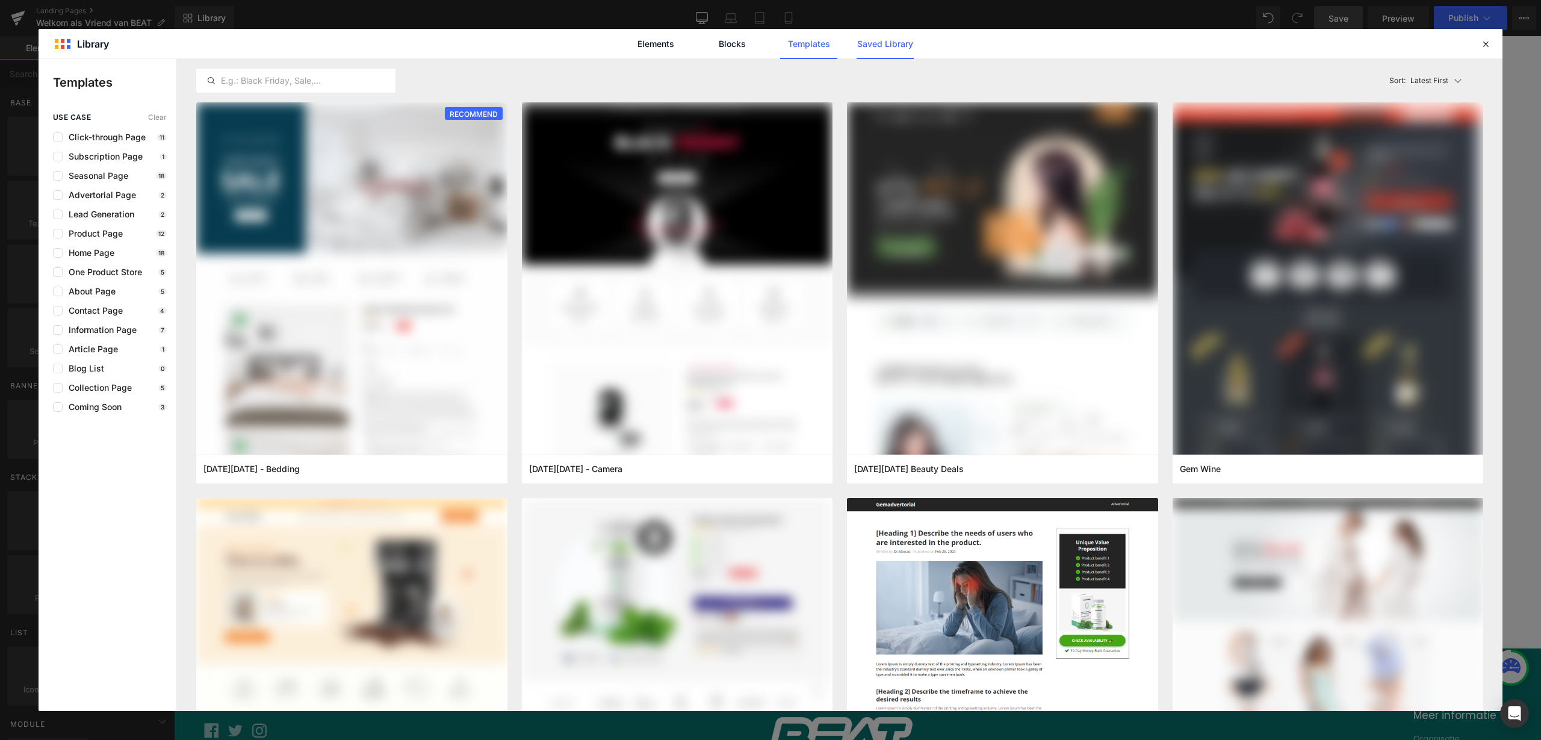
click at [879, 44] on link "Saved Library" at bounding box center [885, 44] width 57 height 30
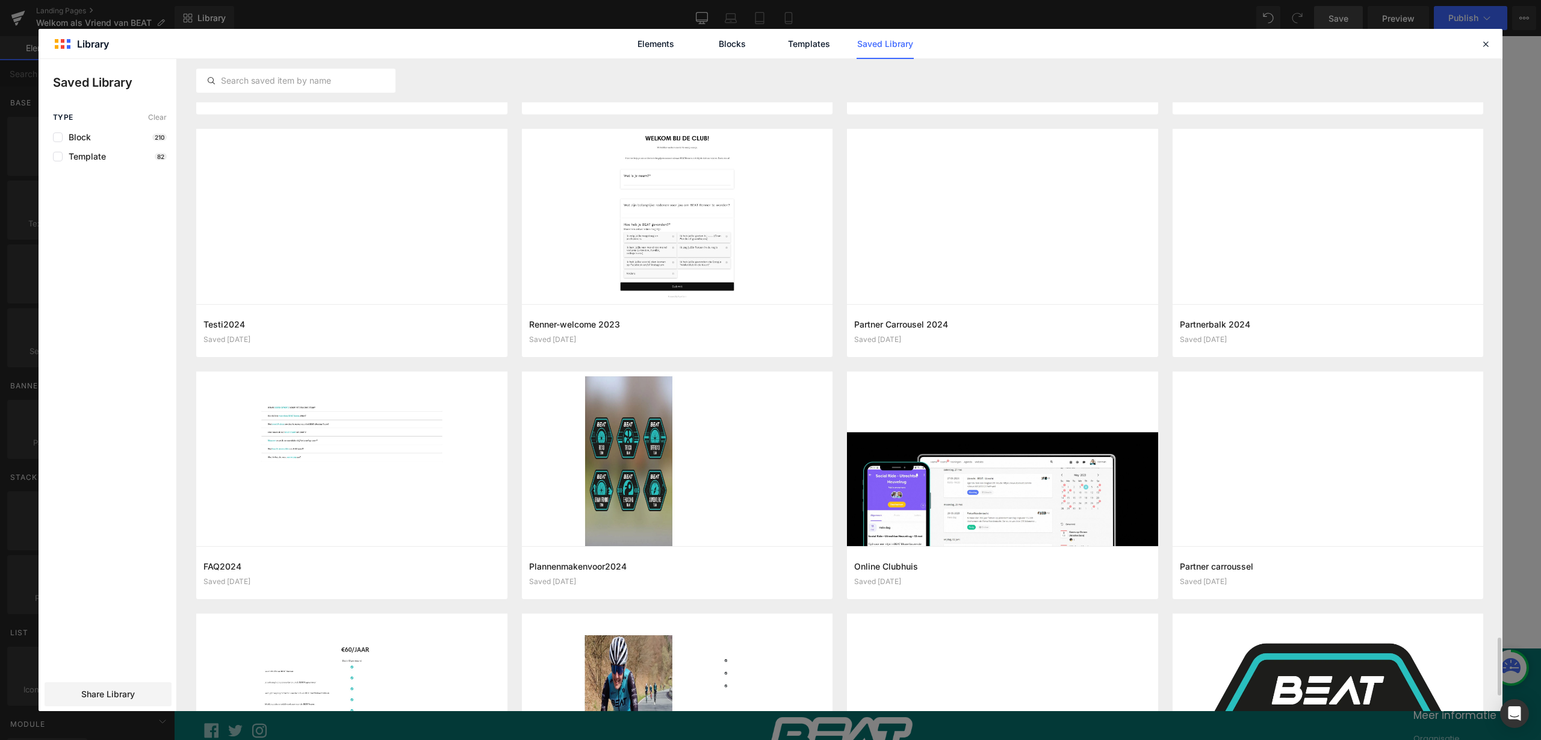
scroll to position [6185, 0]
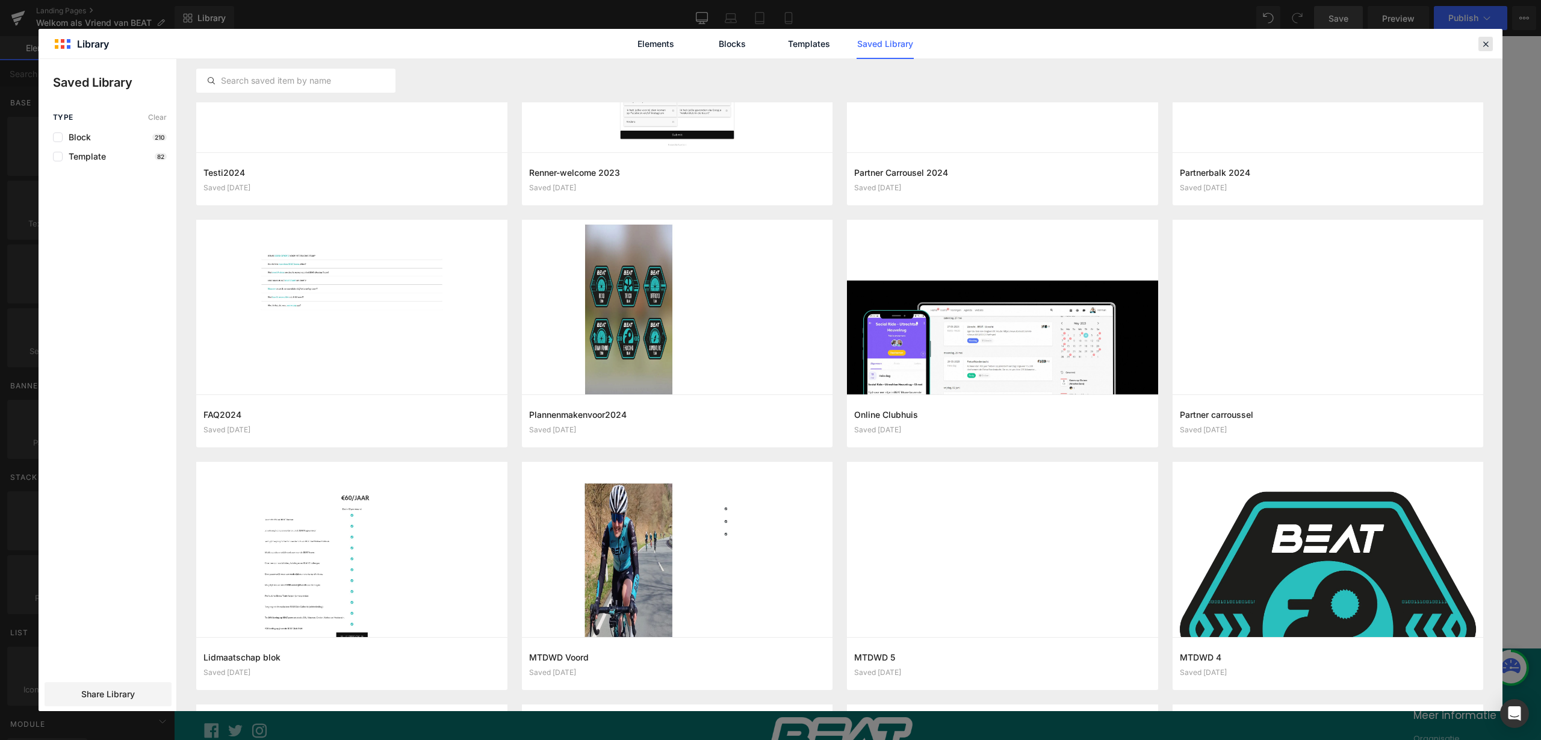
click at [1487, 46] on icon at bounding box center [1486, 44] width 11 height 11
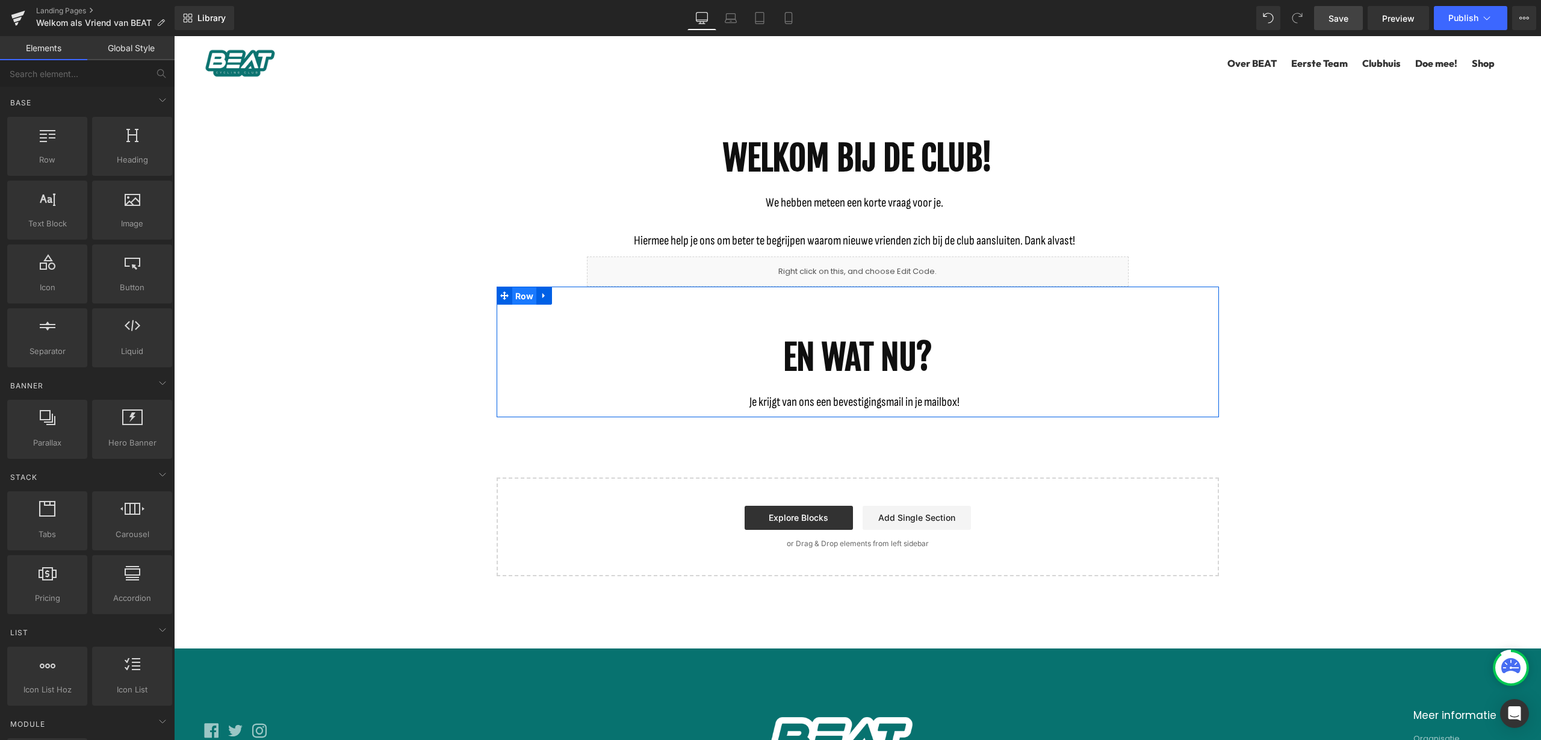
click at [517, 290] on span "Row" at bounding box center [524, 296] width 25 height 18
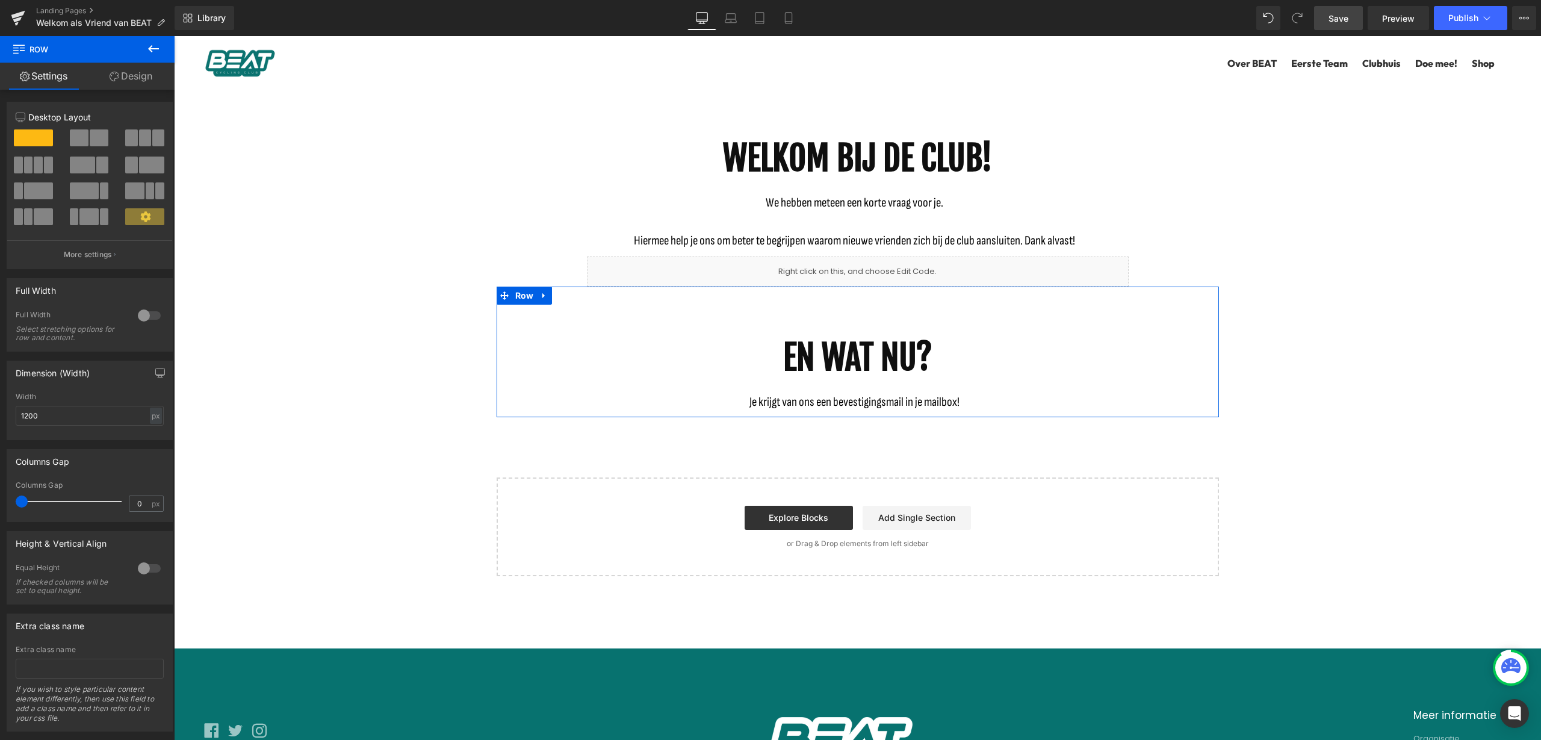
click at [131, 78] on link "Design" at bounding box center [130, 76] width 87 height 27
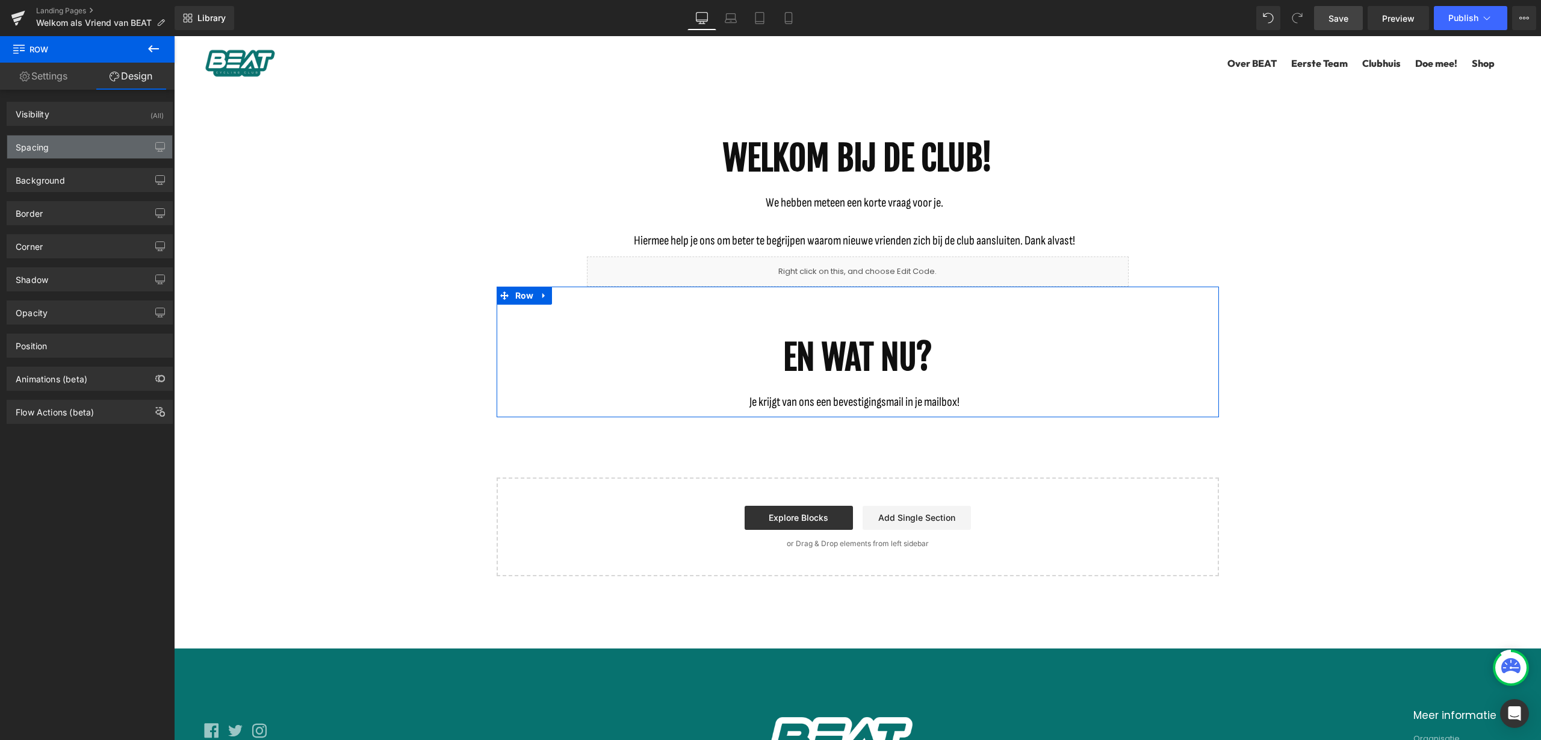
click at [106, 138] on div "Spacing" at bounding box center [89, 146] width 165 height 23
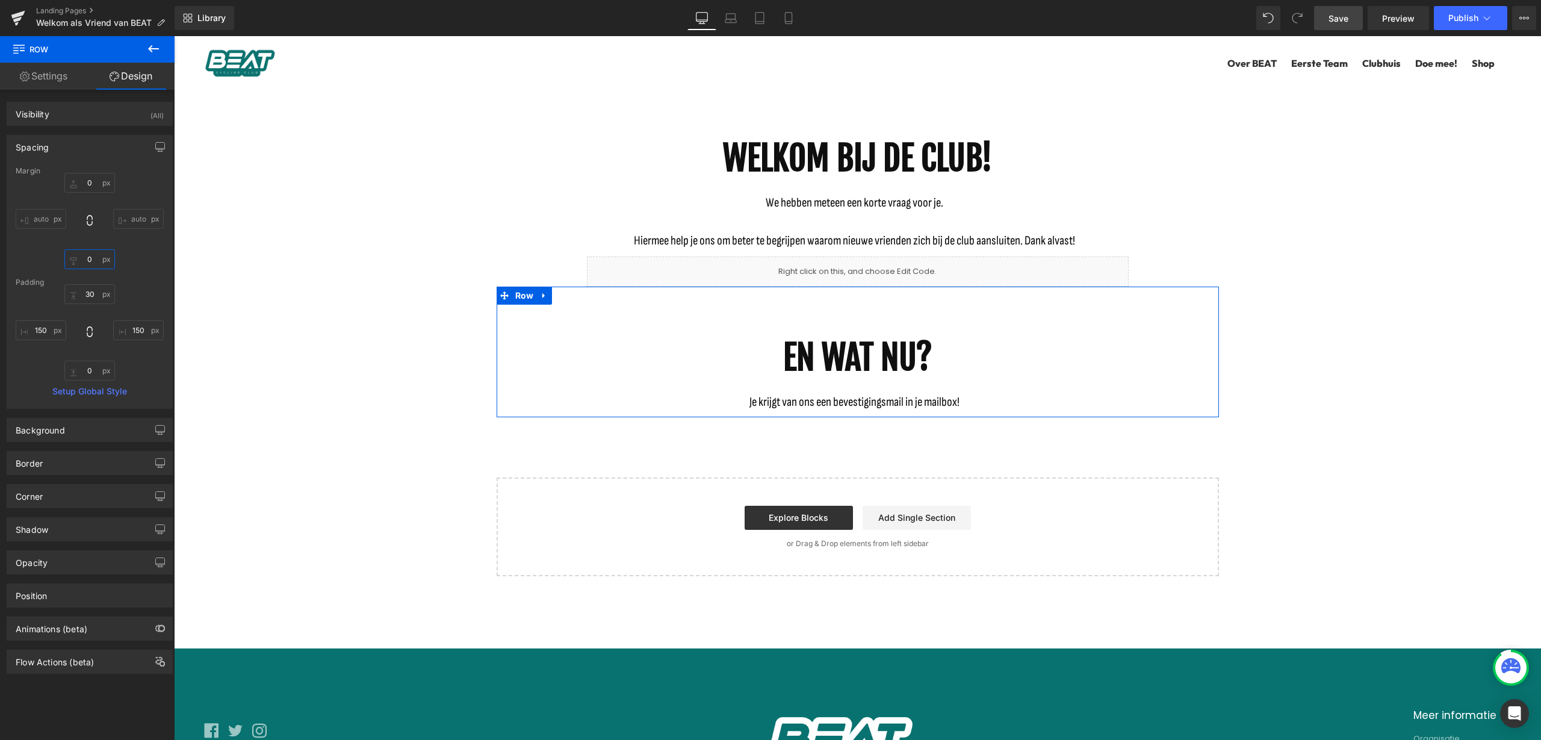
click at [93, 256] on input "0" at bounding box center [89, 259] width 51 height 20
type input "50"
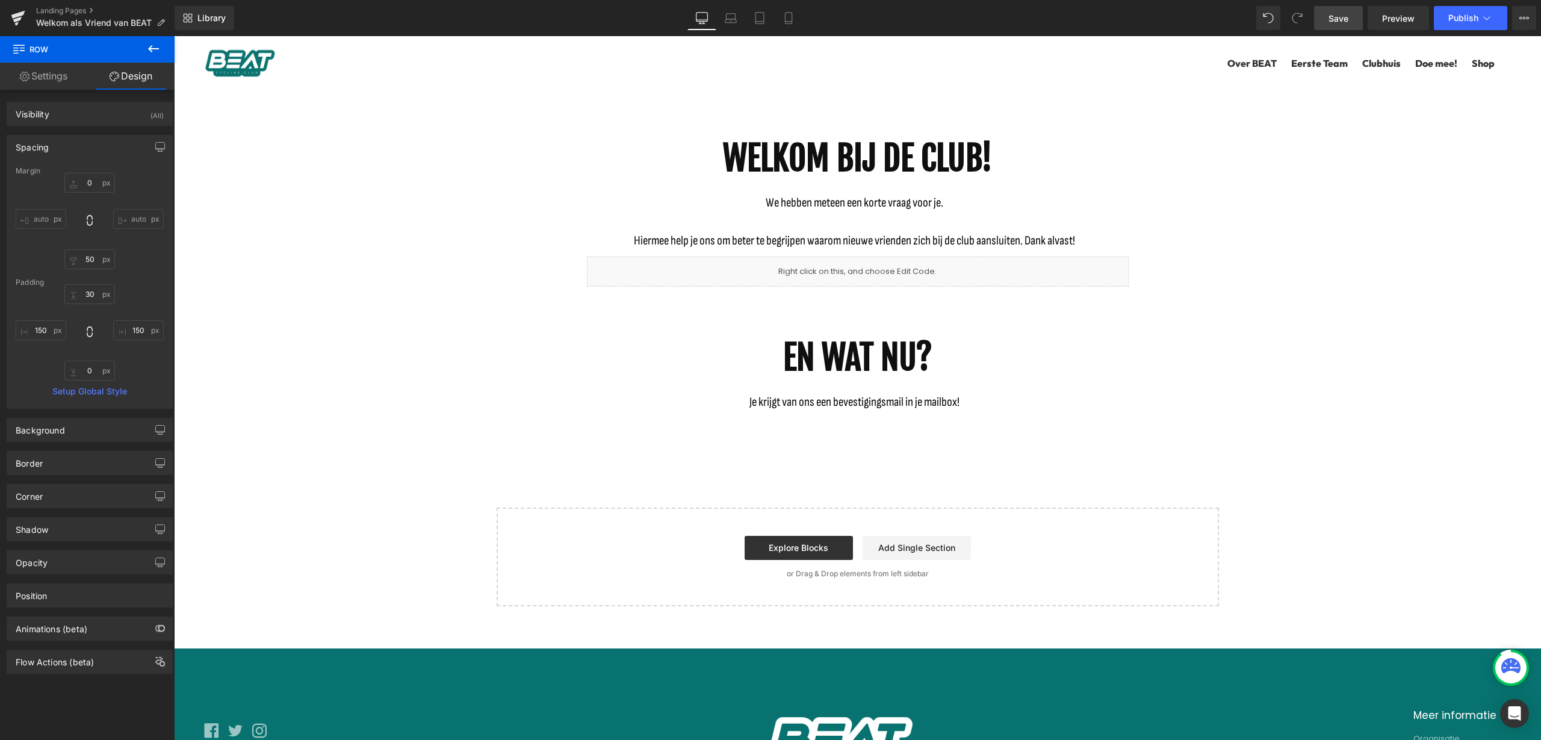
click at [366, 293] on div "WELKOM BIJ DE CLUB! Heading We hebben meteen een korte vraag voor je. Hiermee h…" at bounding box center [857, 346] width 1367 height 519
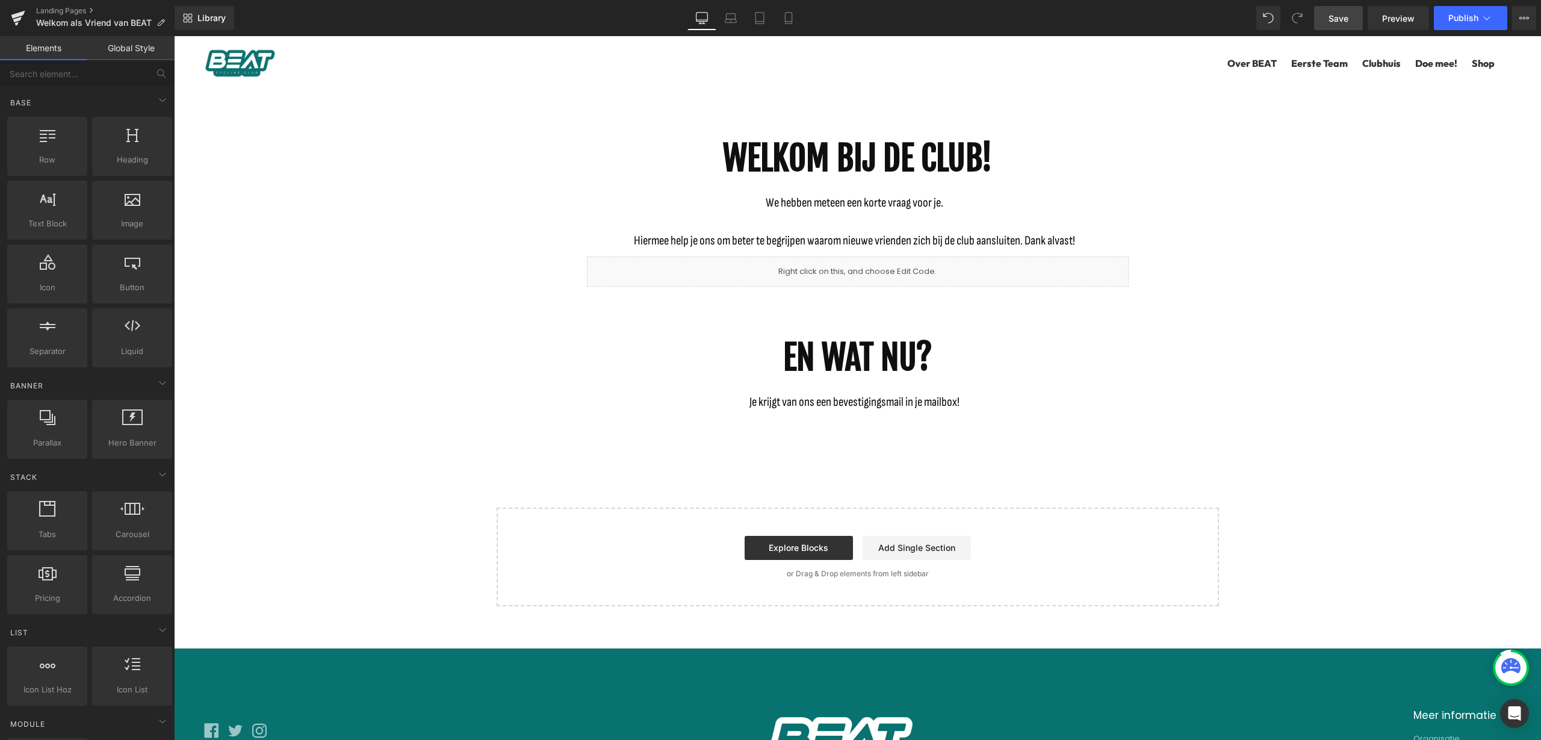
click at [1340, 21] on span "Save" at bounding box center [1339, 18] width 20 height 13
click at [1392, 17] on span "Preview" at bounding box center [1399, 18] width 33 height 13
click at [962, 403] on p "Je krijgt van ons een bevestigingsmail in je mailbox!" at bounding box center [855, 402] width 536 height 19
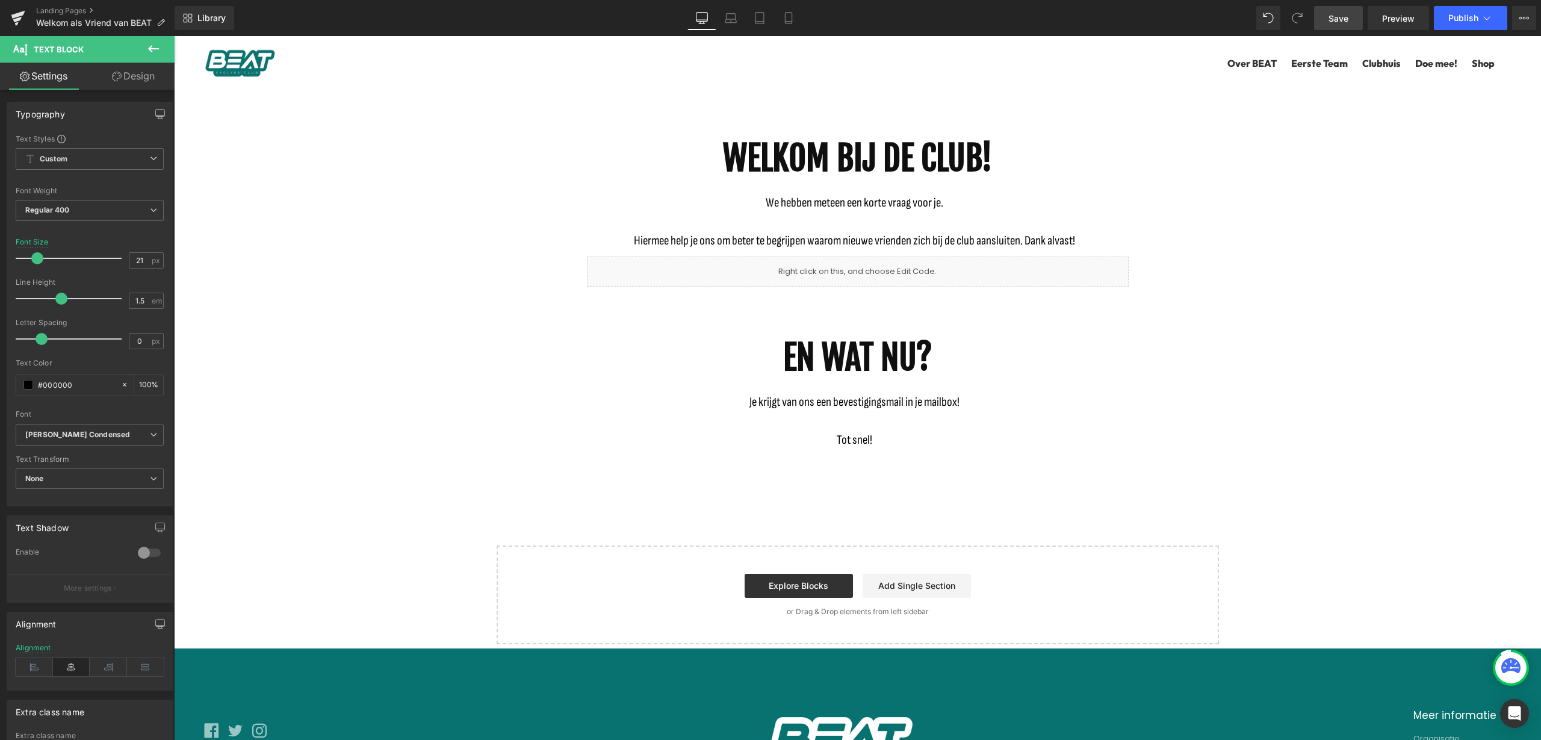
click at [1357, 19] on link "Save" at bounding box center [1338, 18] width 49 height 24
click at [1457, 23] on button "Publish" at bounding box center [1470, 18] width 73 height 24
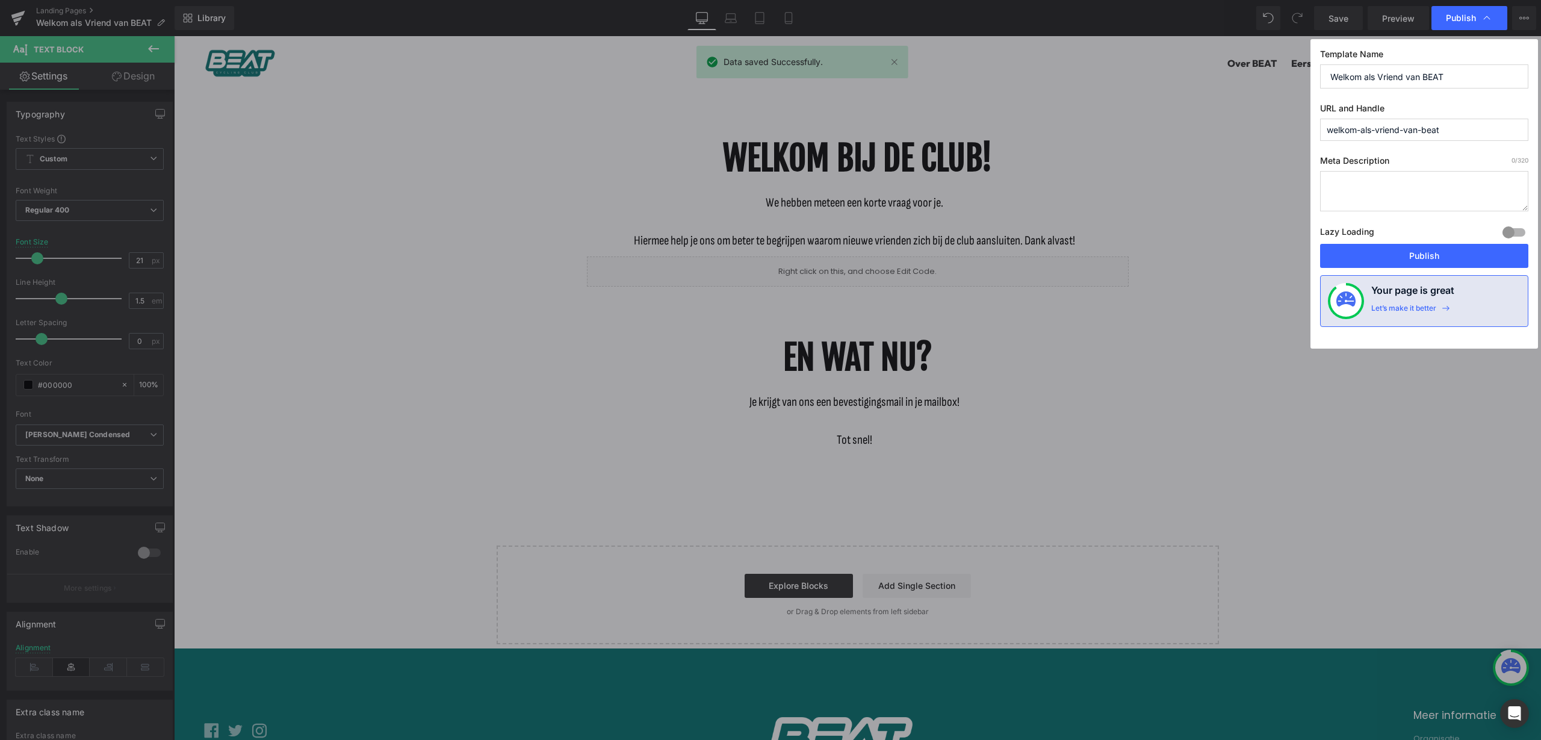
click at [1388, 133] on input "welkom-als-vriend-van-beat" at bounding box center [1424, 130] width 208 height 22
click at [1425, 257] on button "Publish" at bounding box center [1424, 256] width 208 height 24
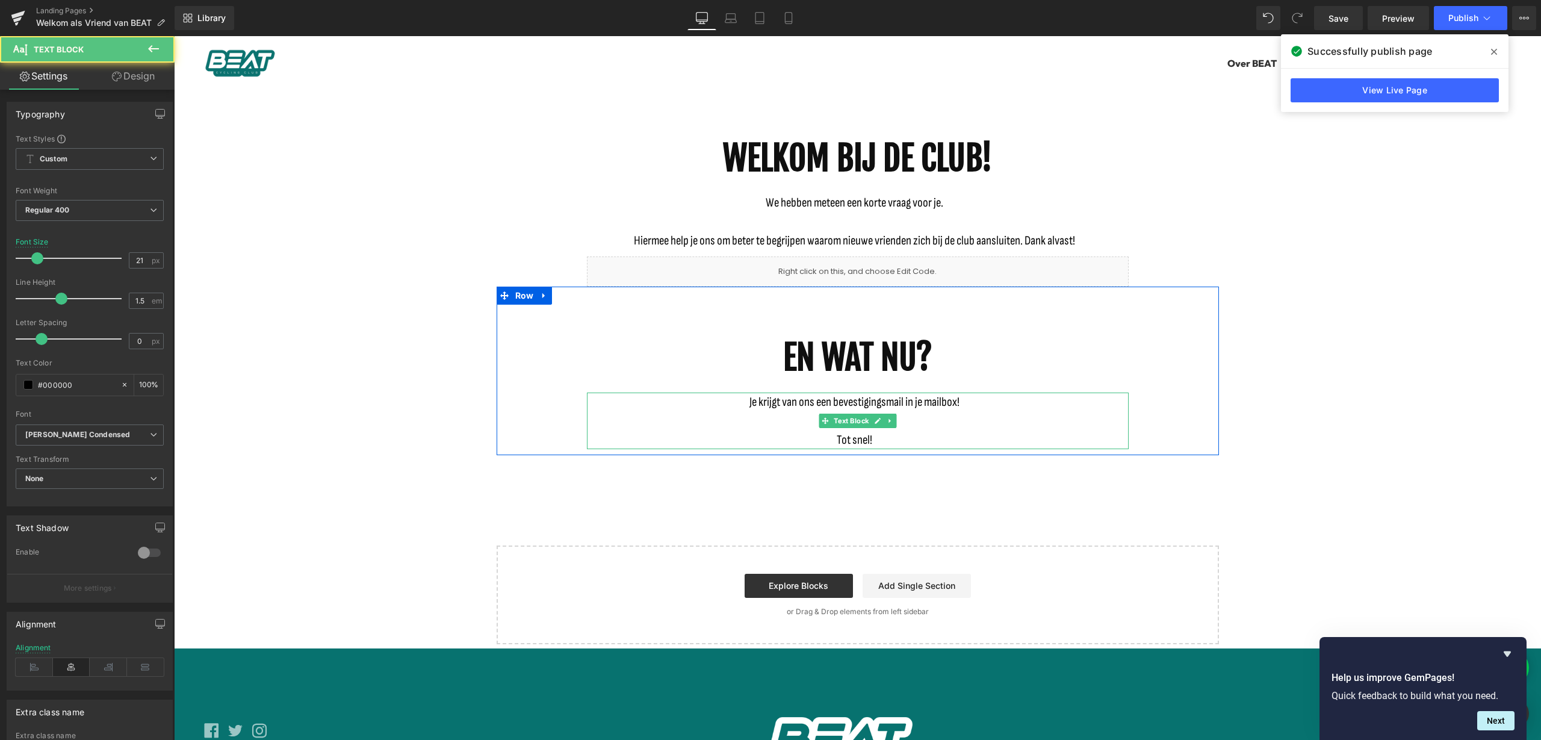
click at [962, 404] on p "Je krijgt van ons een bevestigingsmail in je mailbox! Tot snel!" at bounding box center [855, 421] width 536 height 57
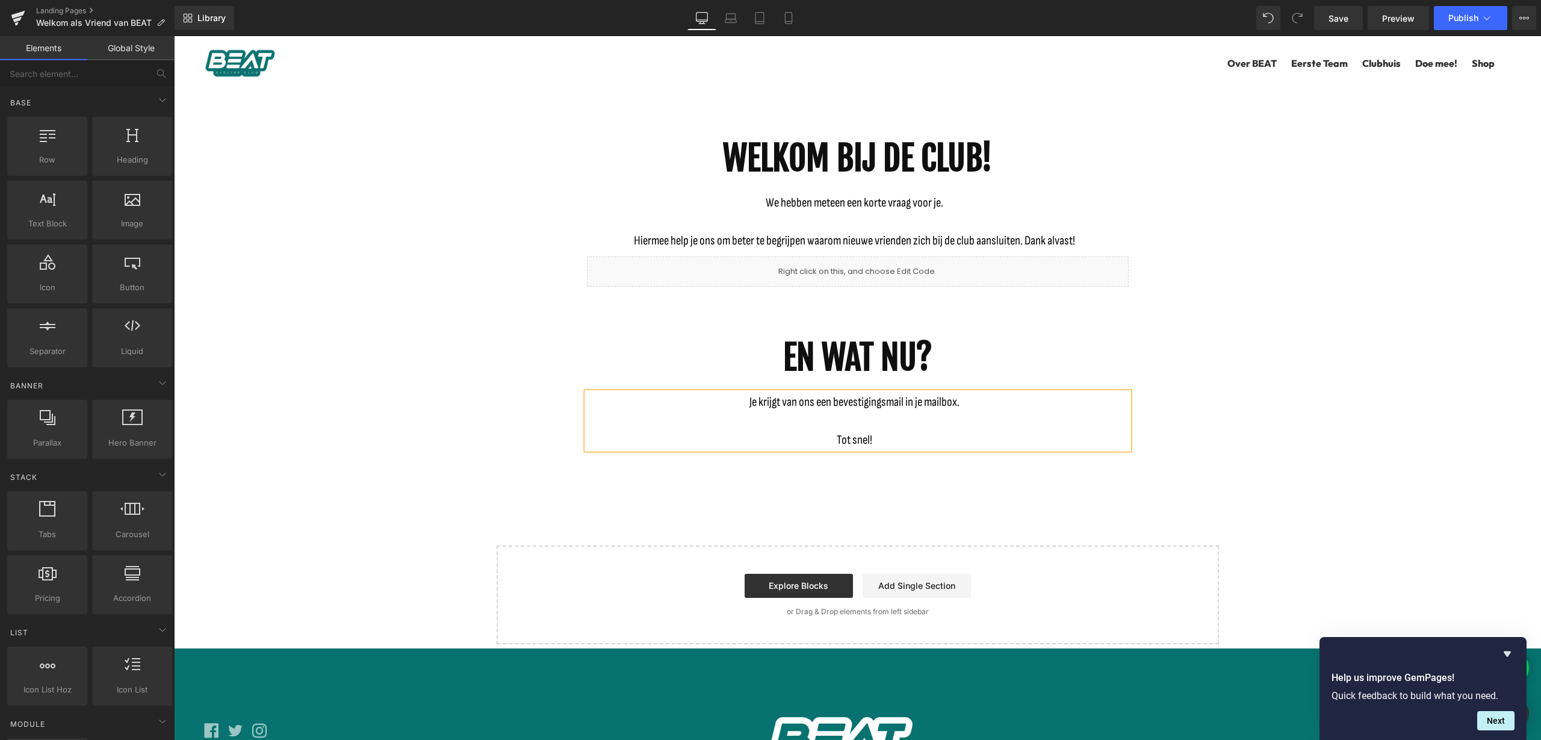
click at [1252, 343] on div "WELKOM BIJ DE CLUB! Heading We hebben meteen een korte vraag voor je. Hiermee h…" at bounding box center [857, 365] width 1367 height 557
click at [1479, 14] on button "Publish" at bounding box center [1470, 18] width 73 height 24
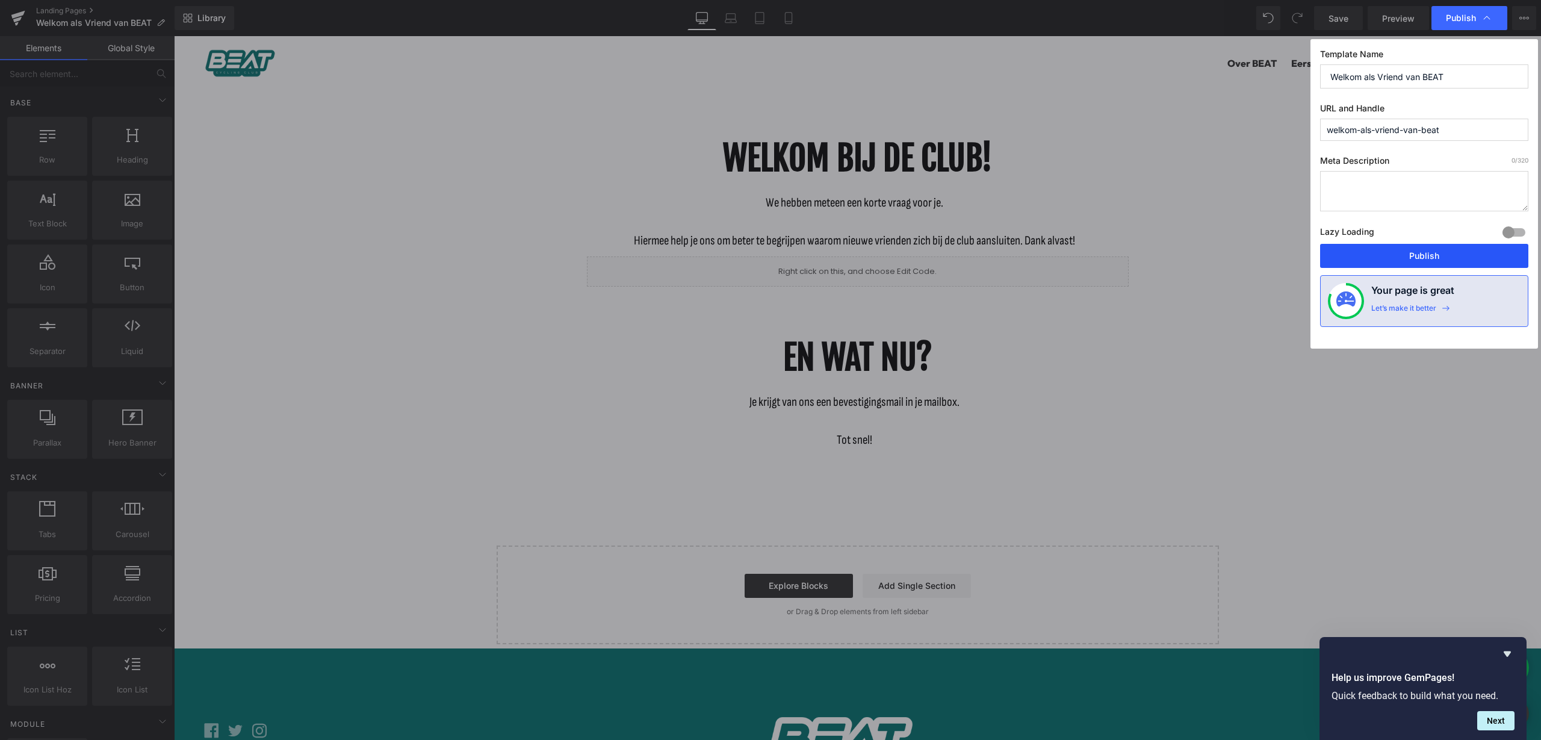
click at [1420, 254] on button "Publish" at bounding box center [1424, 256] width 208 height 24
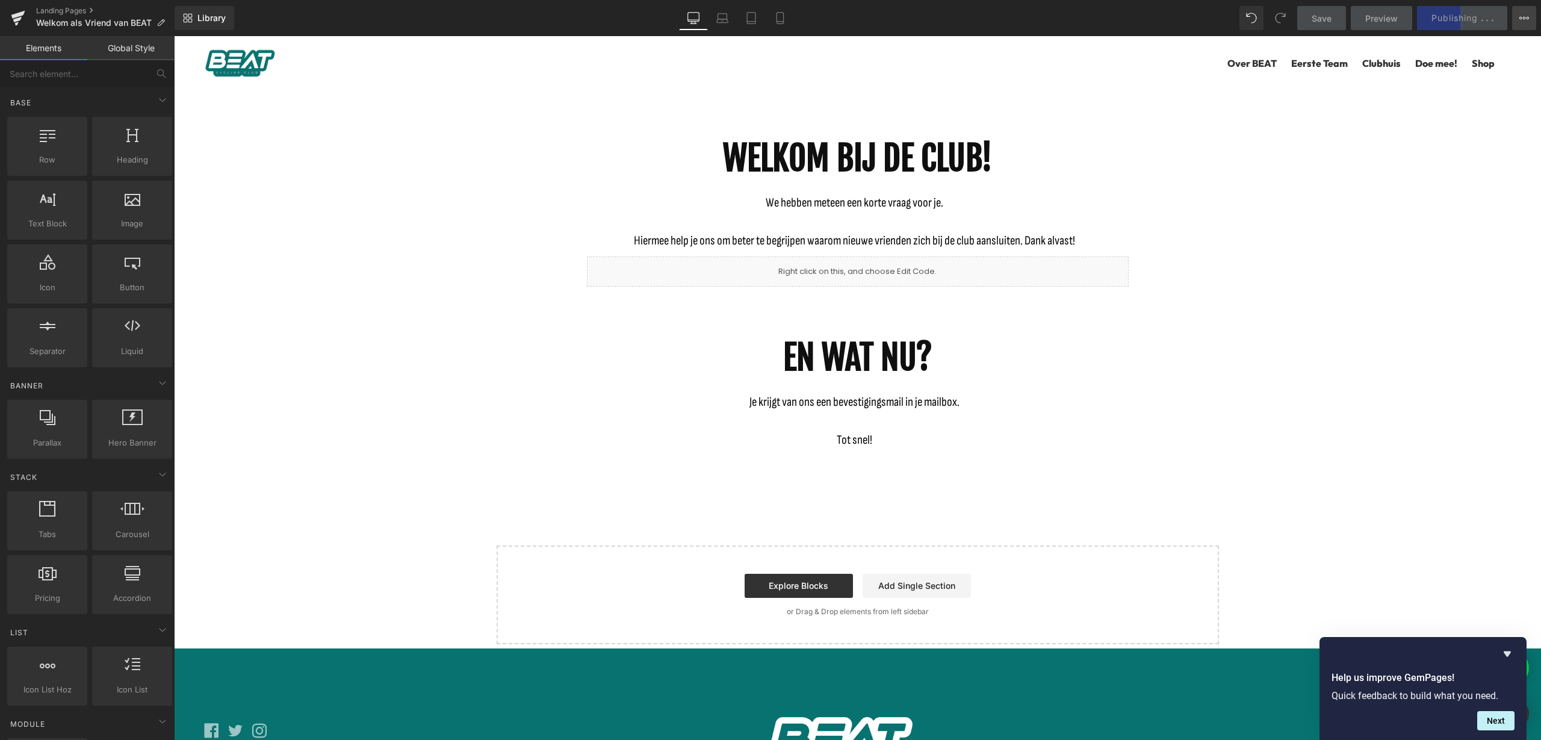
click at [1528, 17] on icon at bounding box center [1525, 18] width 10 height 10
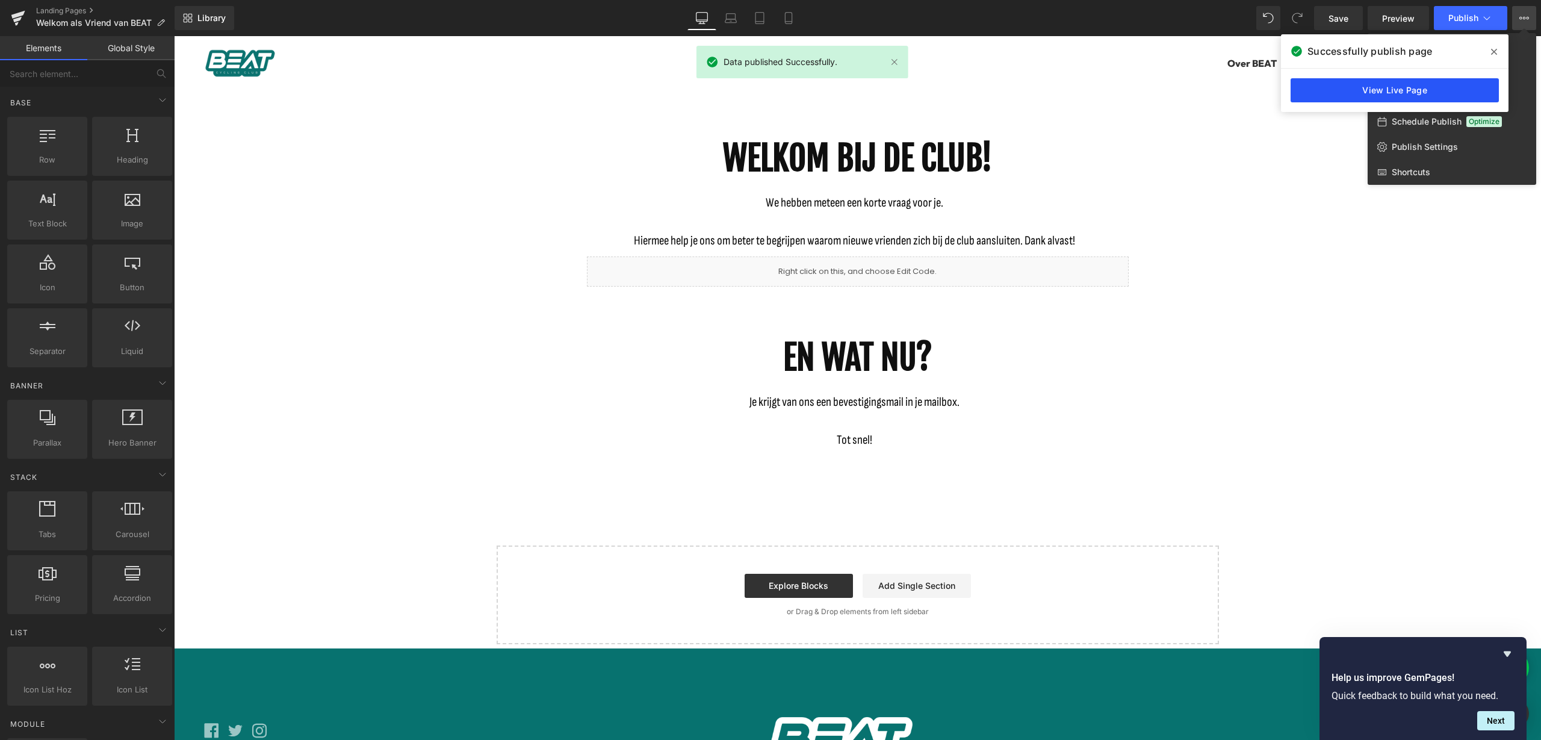
click at [1422, 92] on link "View Live Page" at bounding box center [1395, 90] width 208 height 24
